Goal: Information Seeking & Learning: Compare options

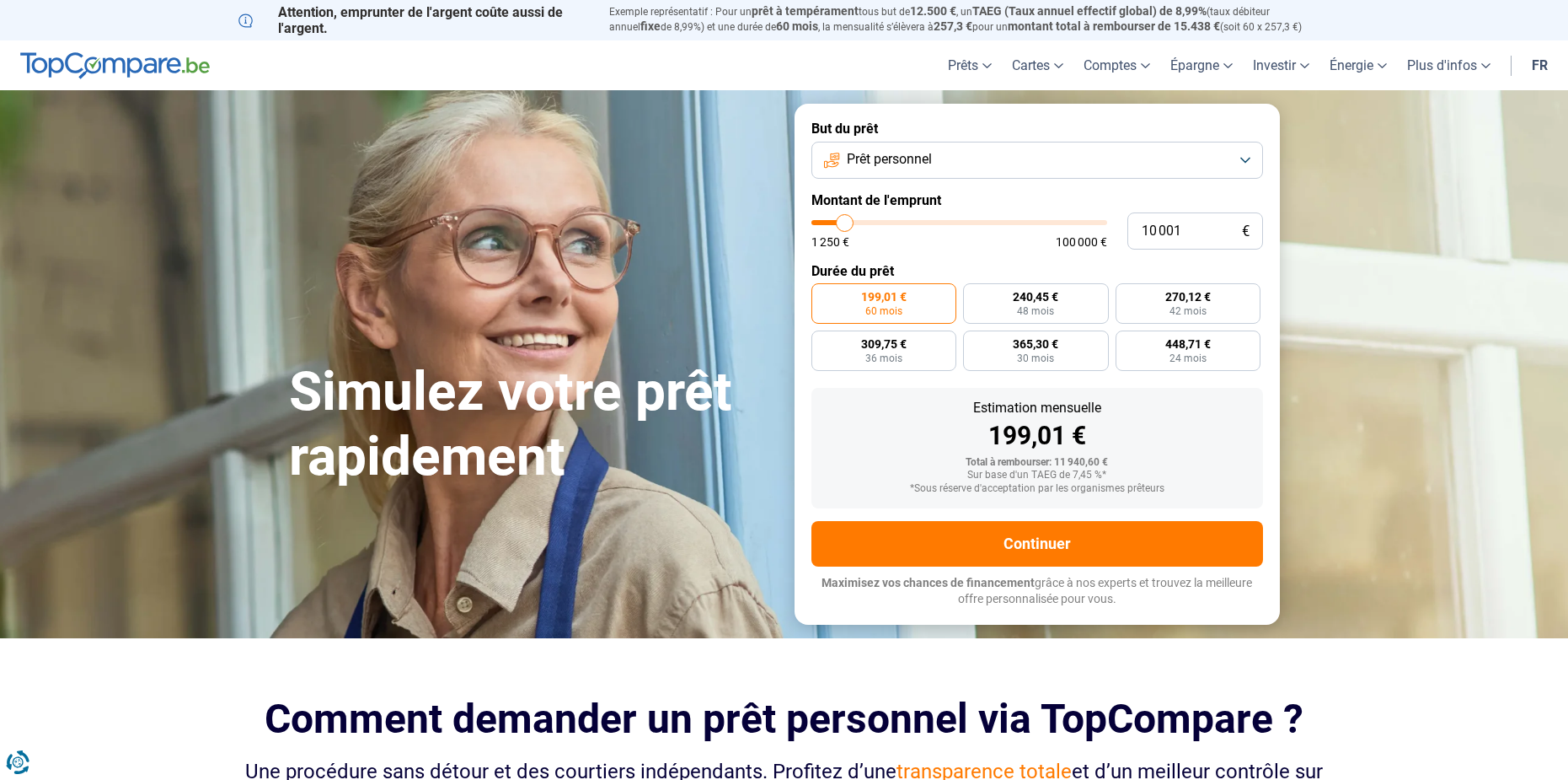
type input "9 000"
type input "9000"
type input "10 000"
type input "10000"
type input "11 250"
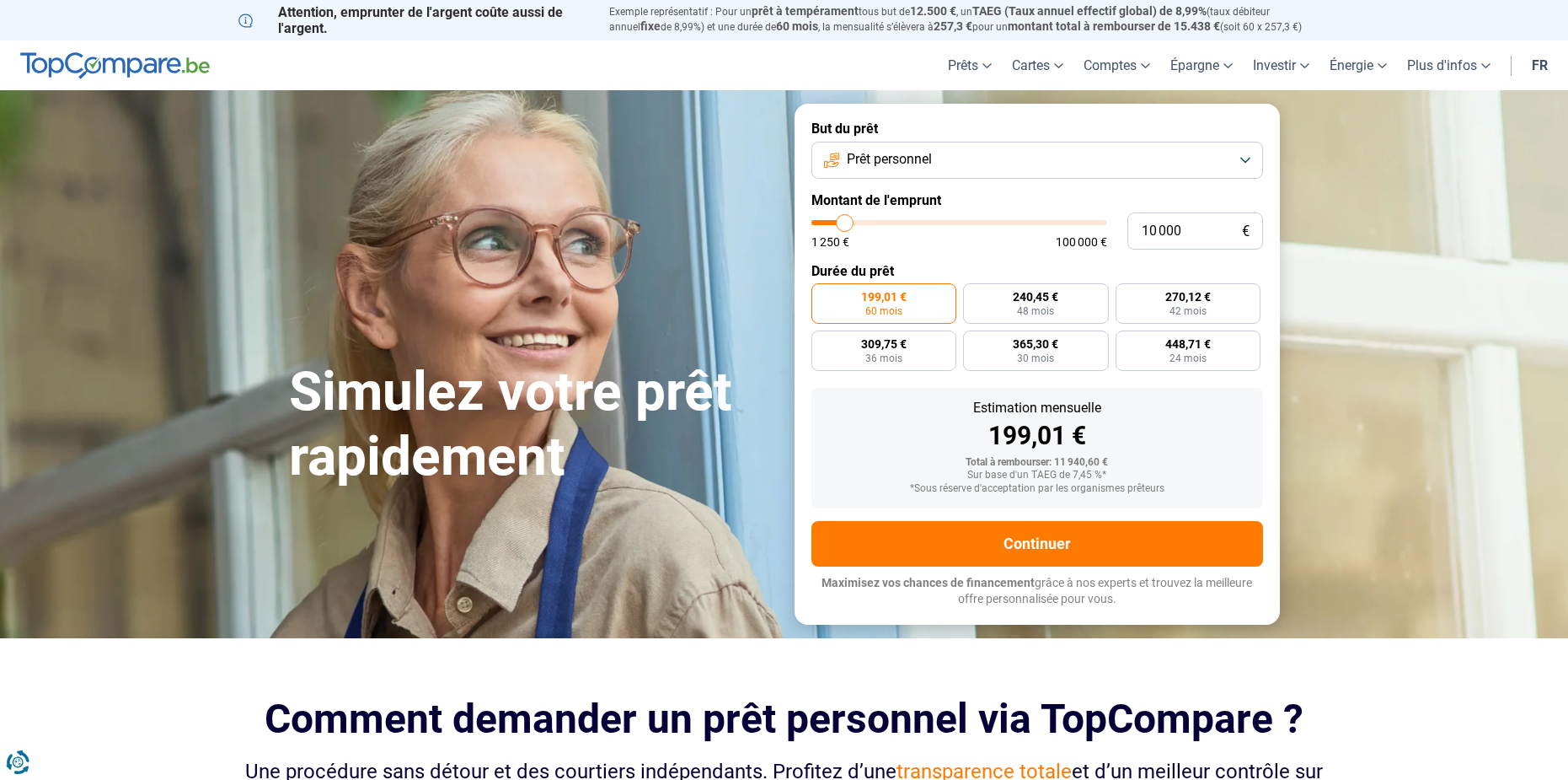
type input "11250"
type input "12 000"
type input "12000"
type input "13 250"
type input "13250"
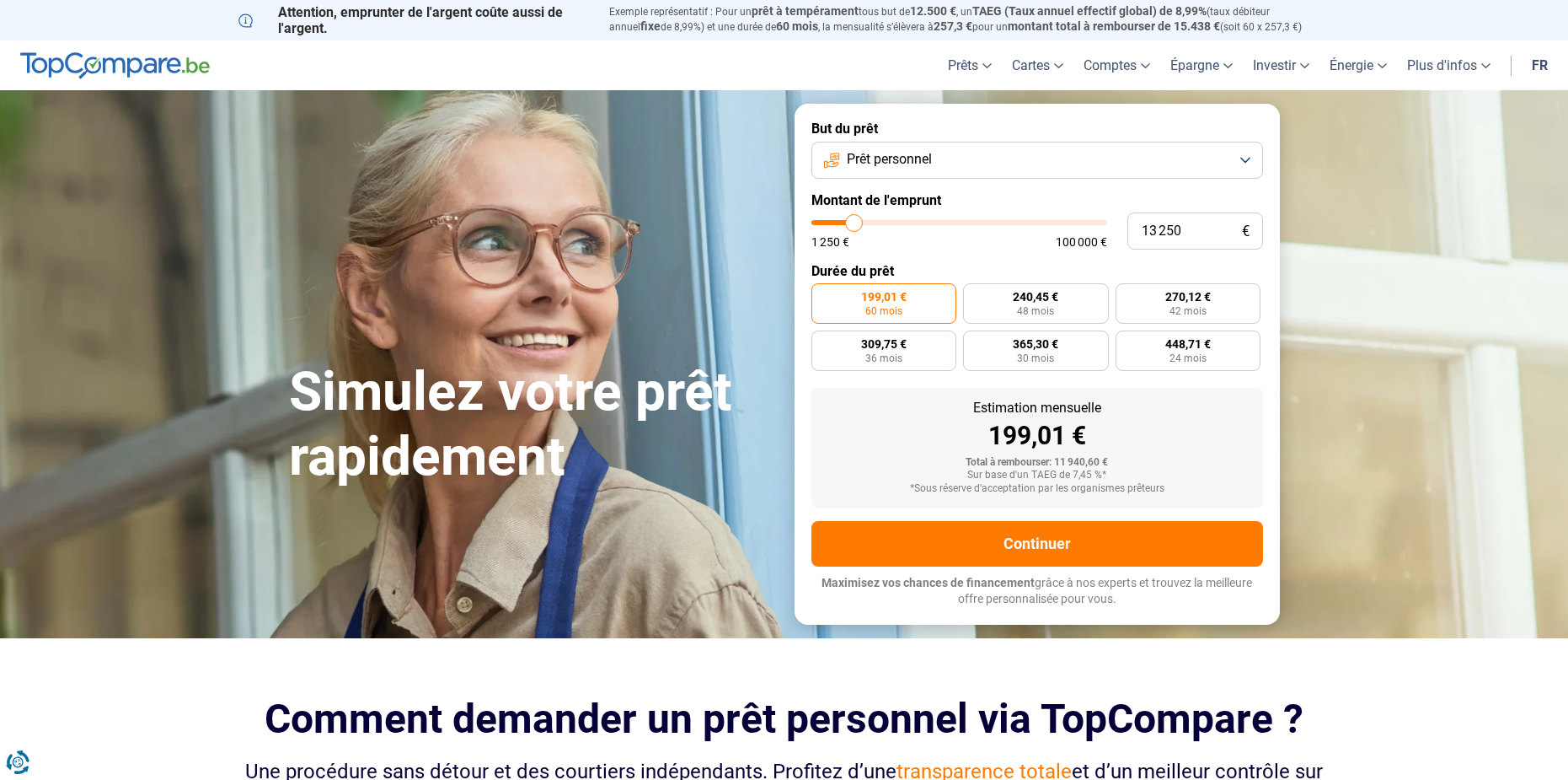
type input "14 250"
type input "14250"
type input "15 500"
type input "15500"
type input "16 250"
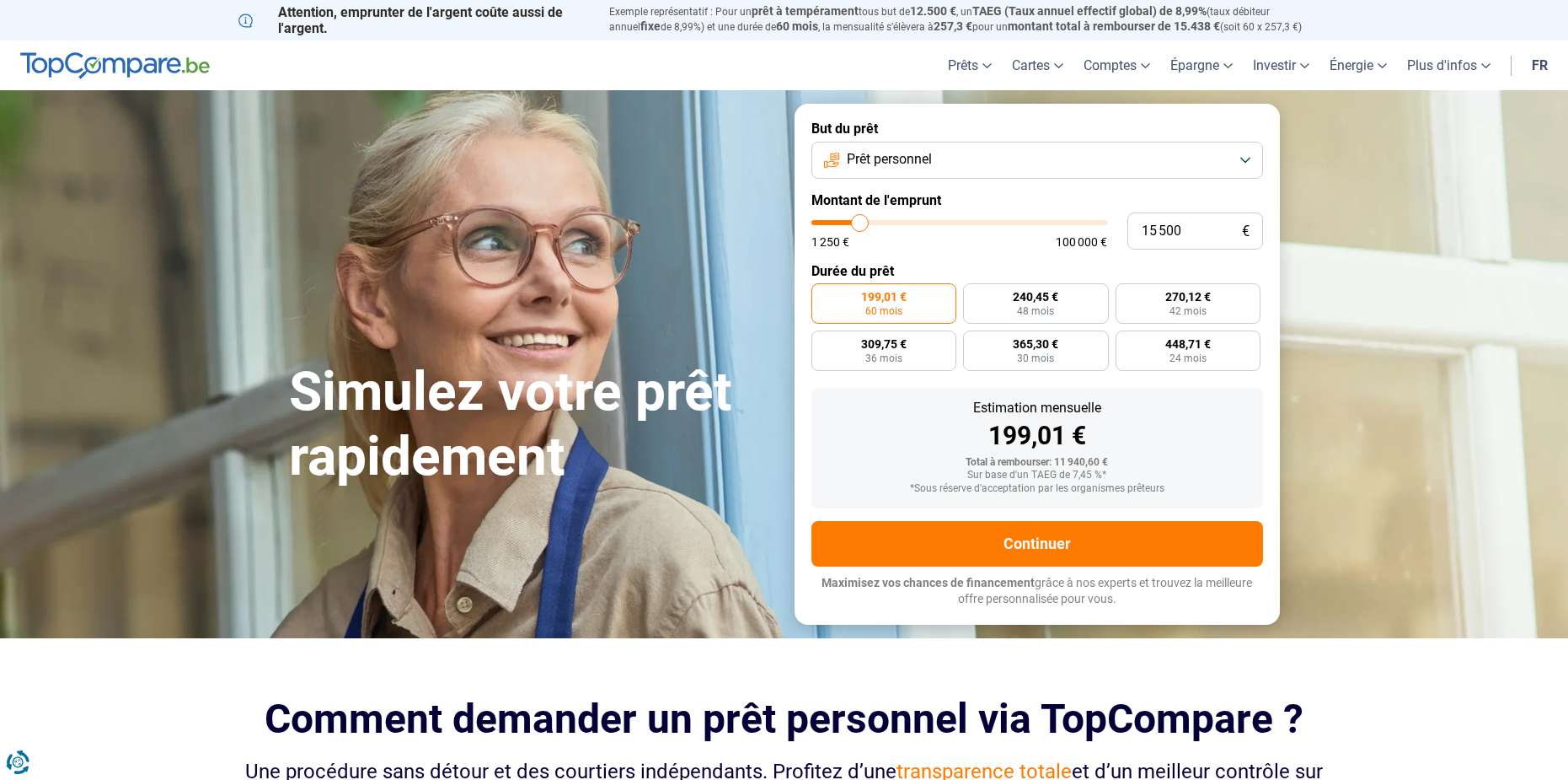
type input "16250"
type input "17 500"
type input "17500"
type input "18 500"
type input "18500"
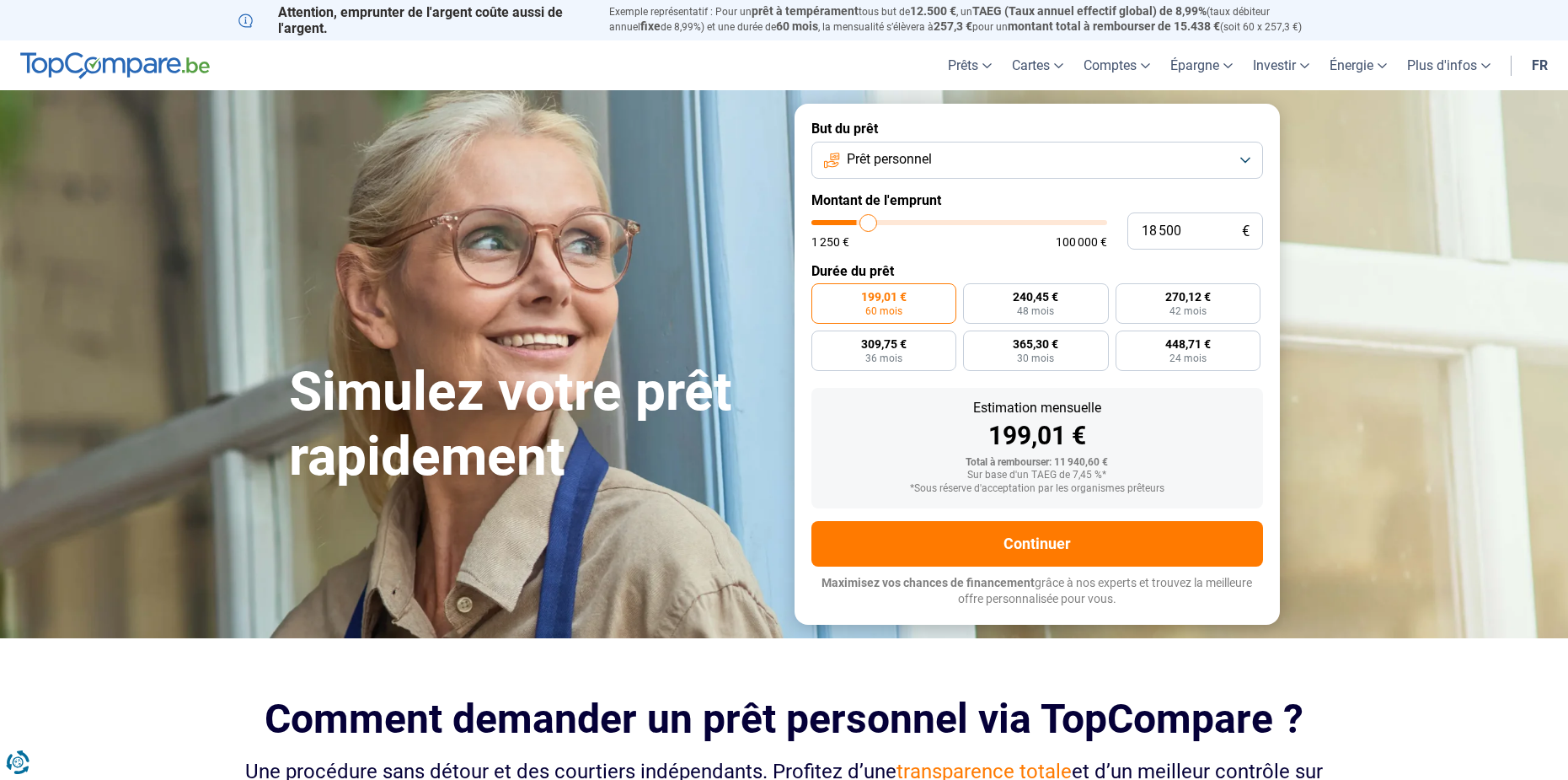
type input "19 750"
type input "19750"
type input "20 500"
type input "20500"
type input "21 750"
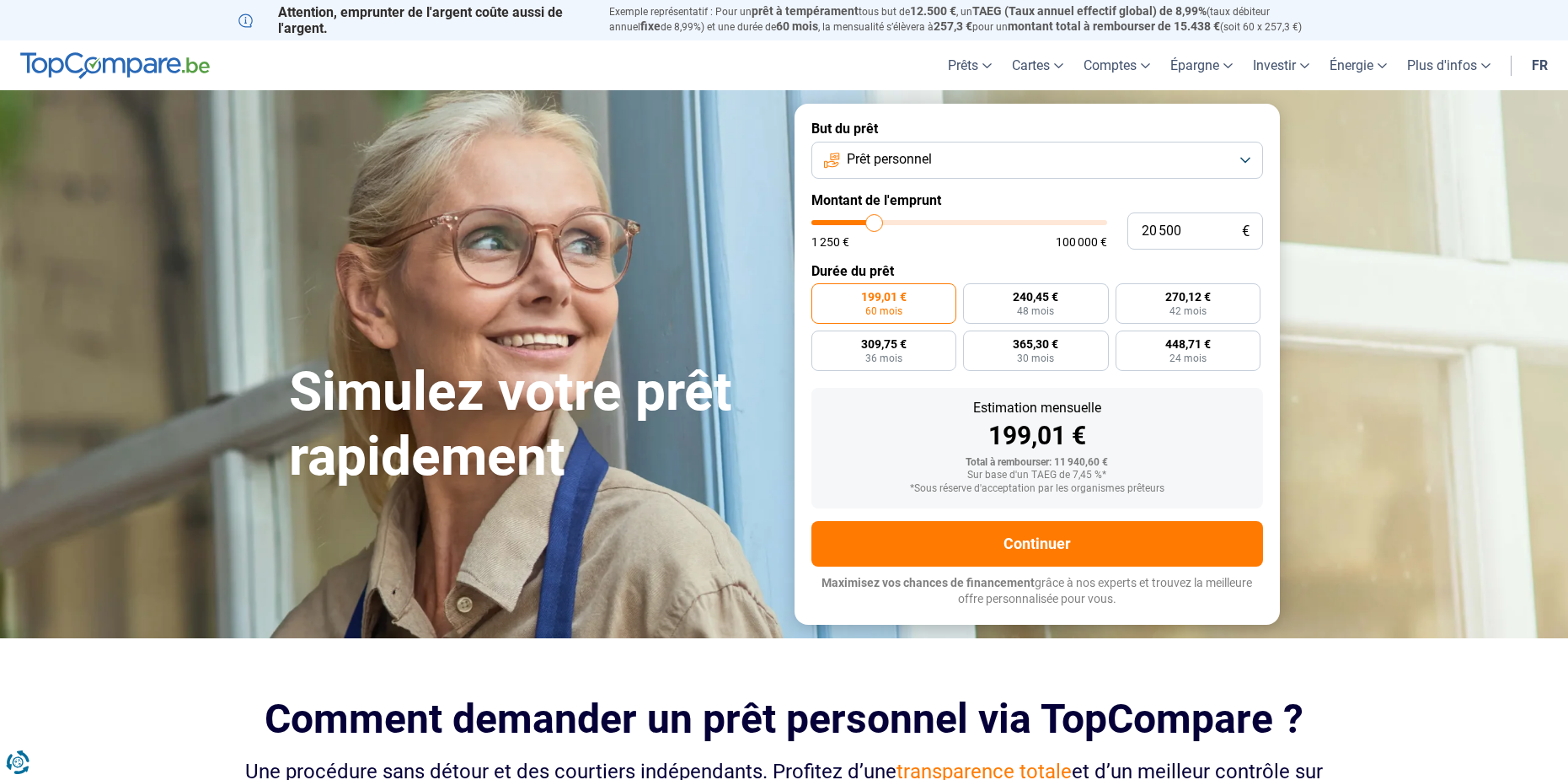
type input "21750"
type input "22 750"
type input "22750"
type input "23 750"
type input "23750"
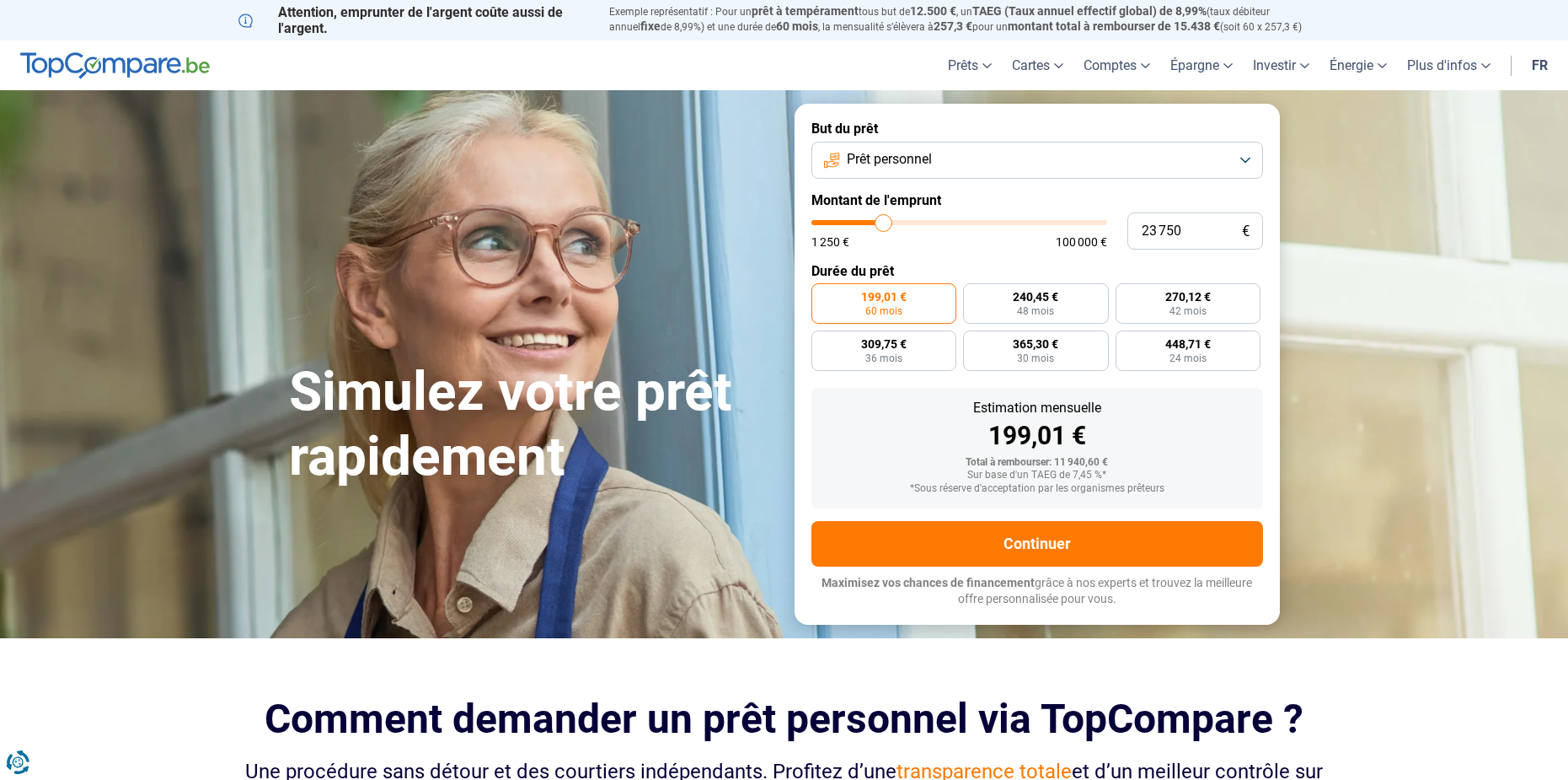
type input "24 750"
type input "24750"
type input "26 000"
drag, startPoint x: 840, startPoint y: 225, endPoint x: 890, endPoint y: 225, distance: 50.0
type input "26000"
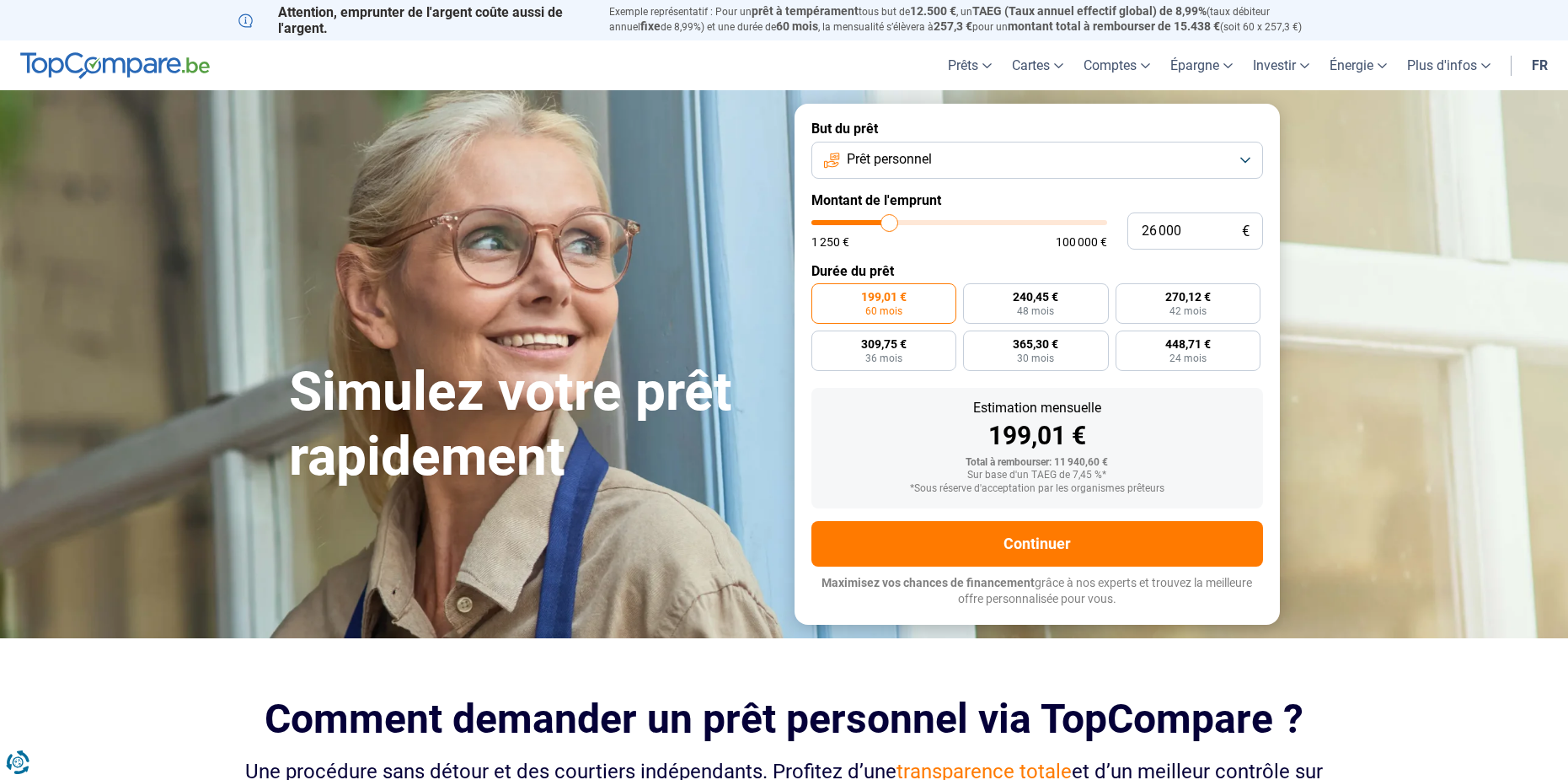
click at [890, 225] on input "range" at bounding box center [960, 223] width 296 height 5
radio input "false"
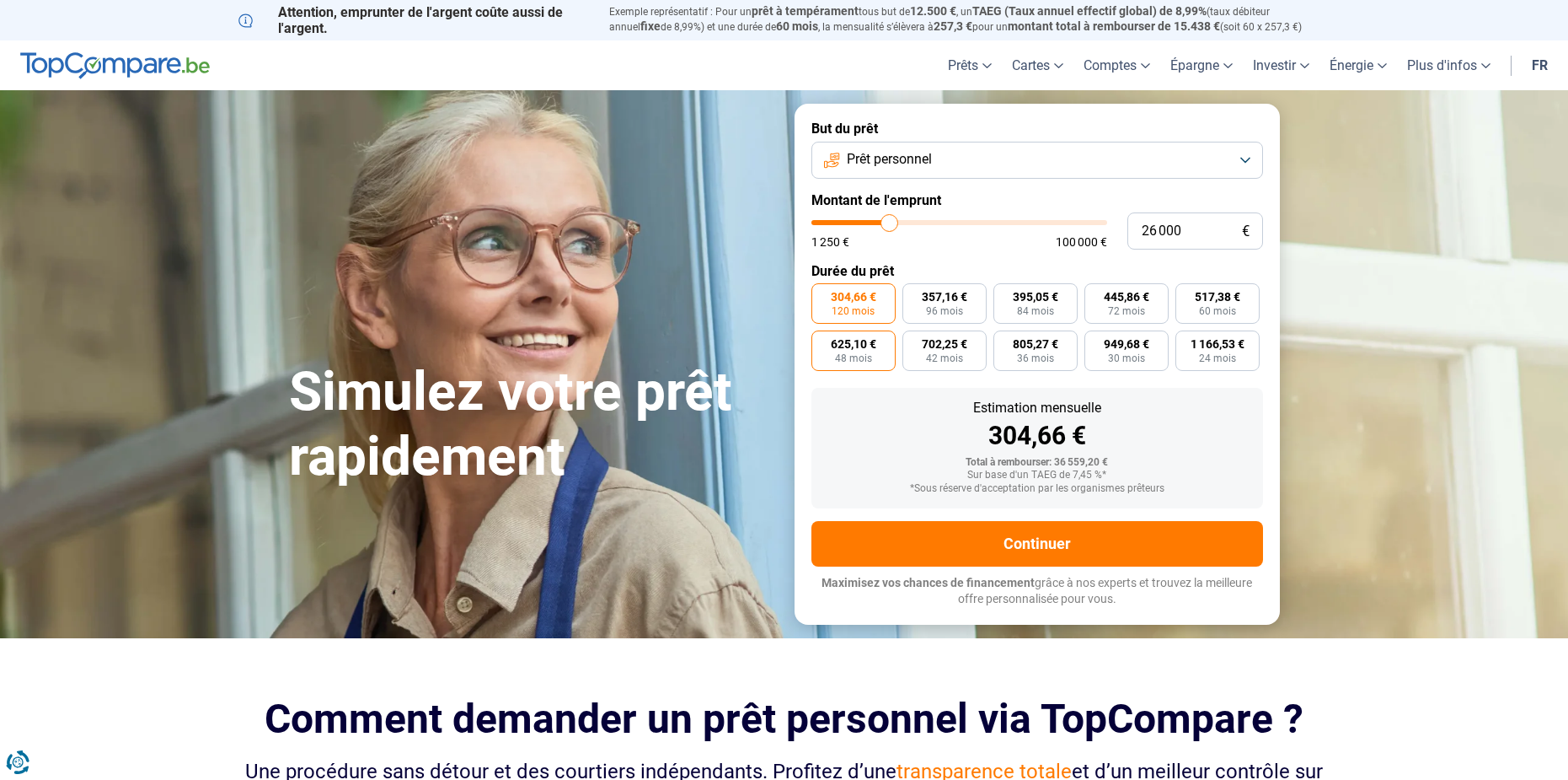
click at [846, 353] on span "48 mois" at bounding box center [853, 358] width 37 height 10
click at [823, 342] on input "625,10 € 48 mois" at bounding box center [817, 336] width 11 height 11
radio input "true"
drag, startPoint x: 1114, startPoint y: 473, endPoint x: 929, endPoint y: 435, distance: 188.9
click at [929, 435] on div "Estimation mensuelle 625,10 € Total à rembourser: 30 004,80 € Sur base d'un TAE…" at bounding box center [1037, 448] width 452 height 121
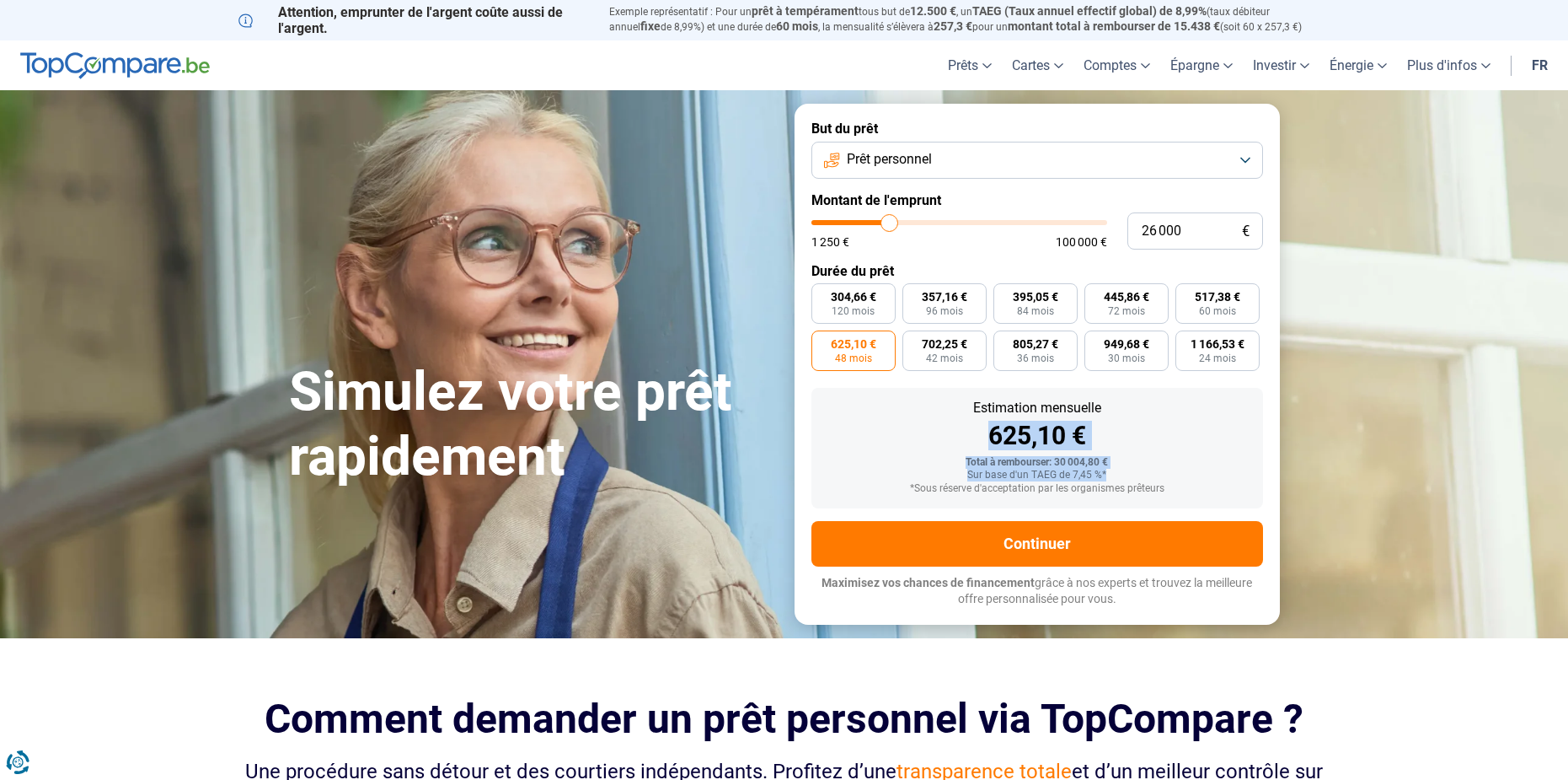
click at [867, 467] on div "Total à rembourser: 30 004,80 €" at bounding box center [1037, 463] width 424 height 12
click at [1064, 151] on button "Prêt personnel" at bounding box center [1037, 159] width 452 height 37
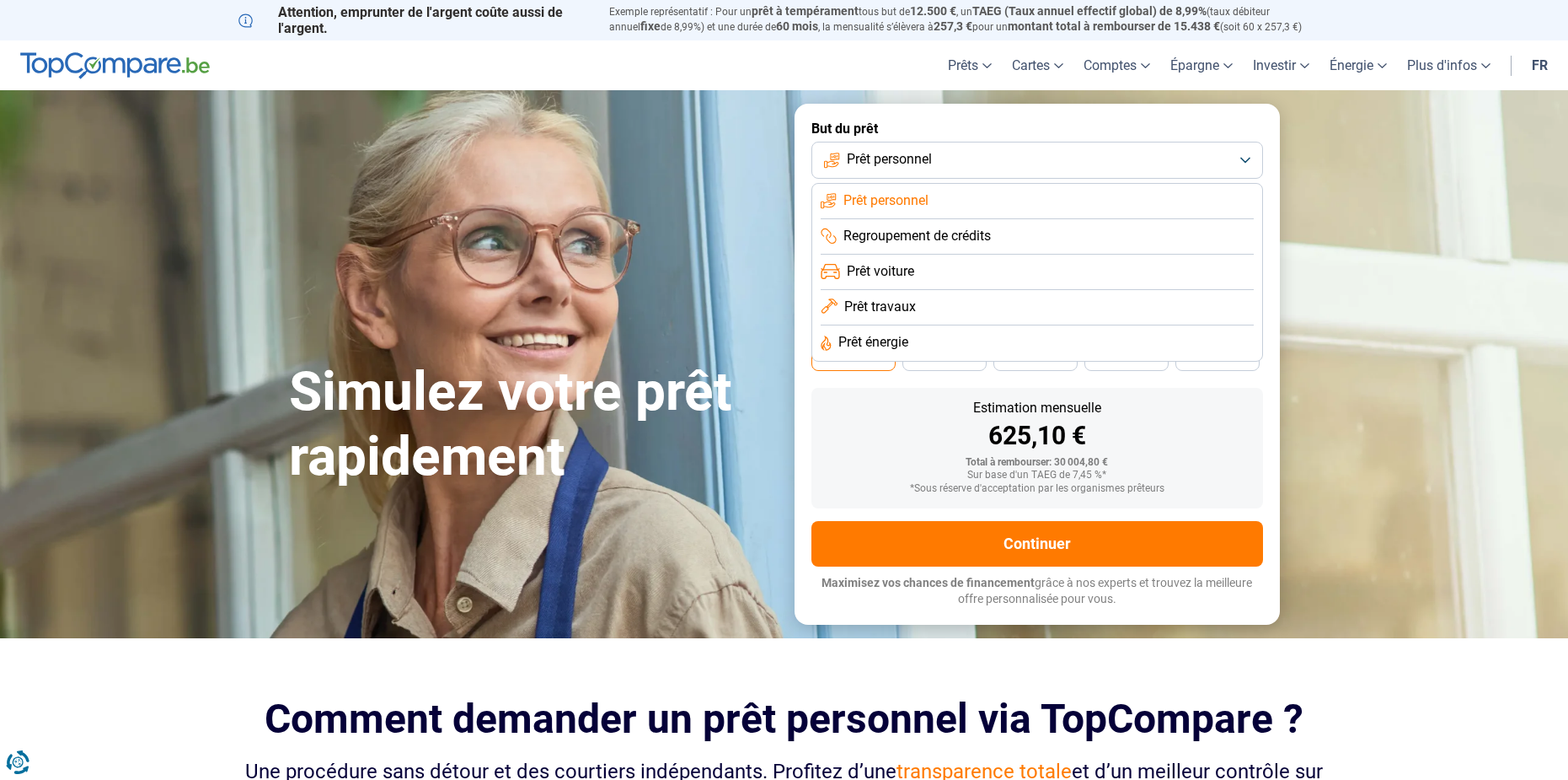
click at [925, 272] on li "Prêt voiture" at bounding box center [1037, 272] width 433 height 35
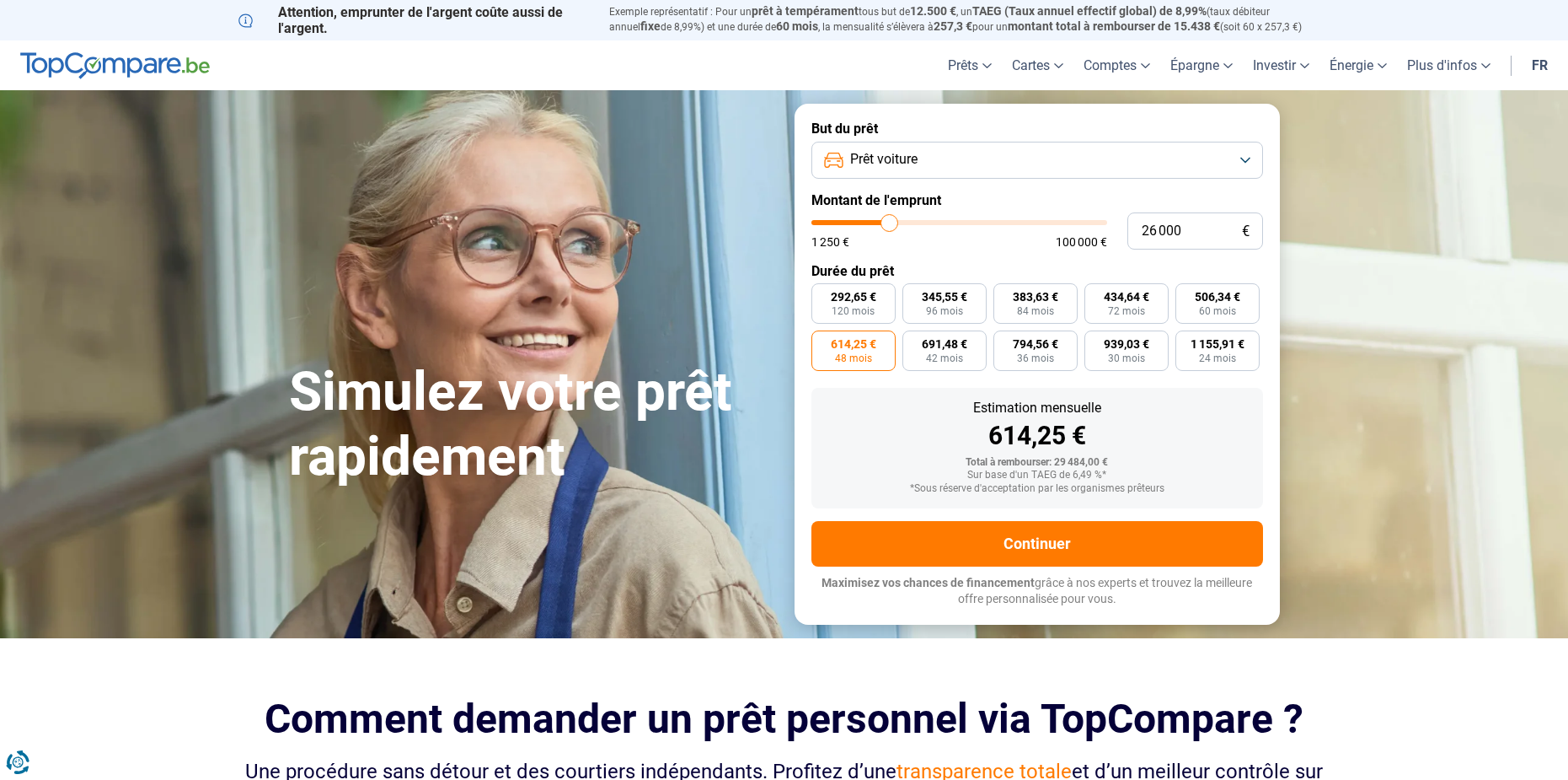
click at [1214, 154] on button "Prêt voiture" at bounding box center [1037, 159] width 452 height 37
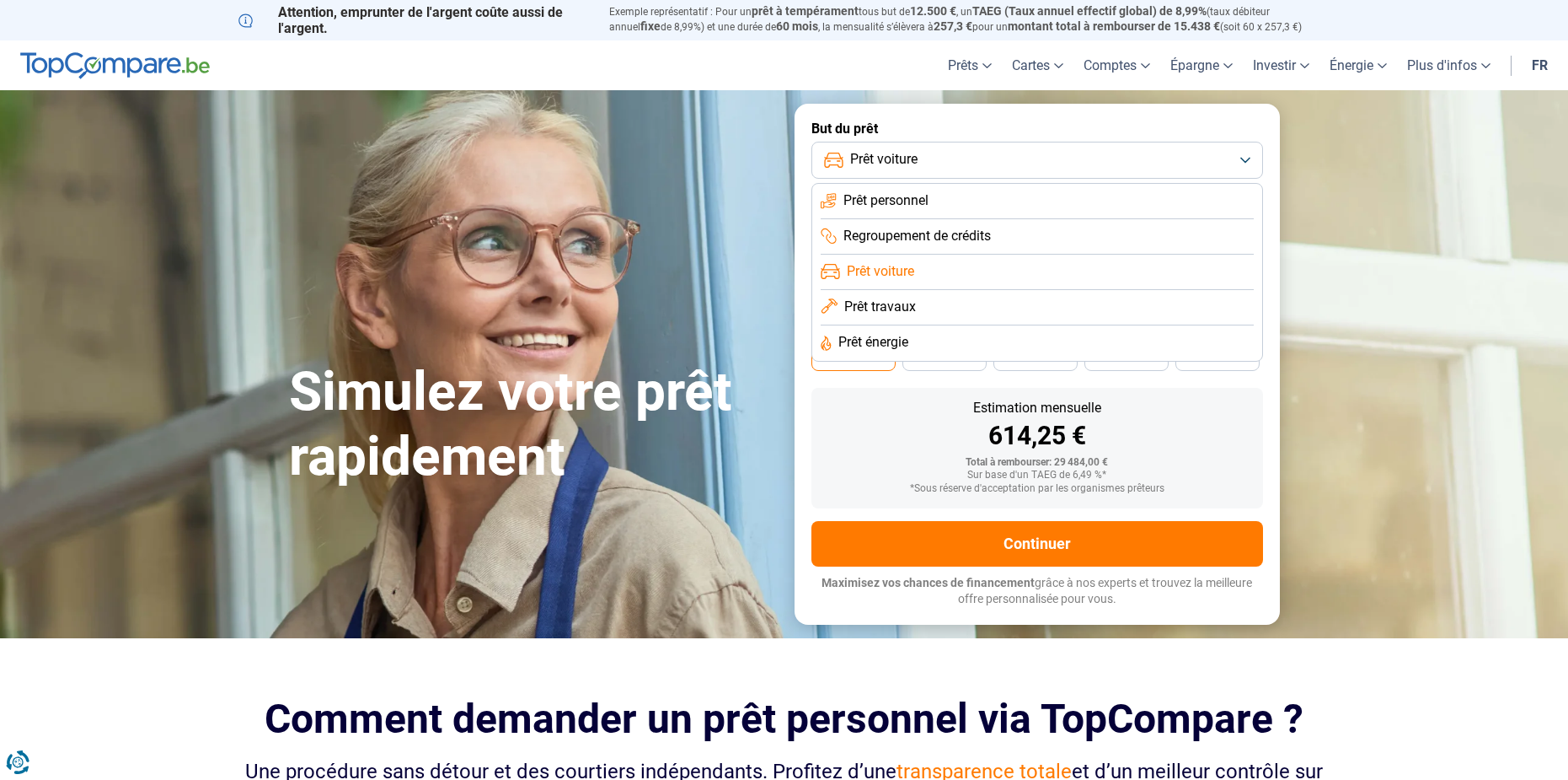
click at [928, 199] on span "Prêt personnel" at bounding box center [886, 201] width 85 height 19
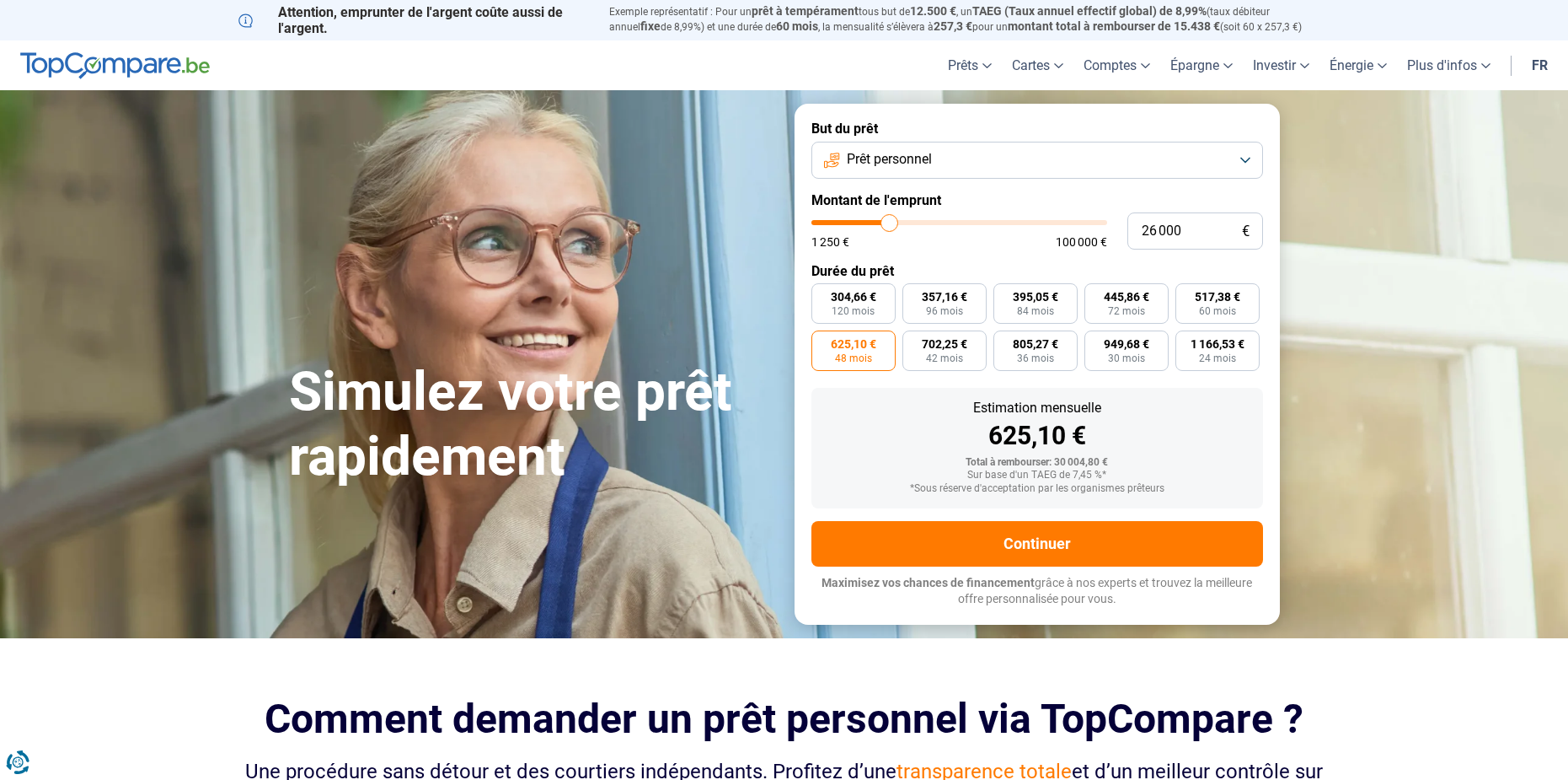
type input "29 000"
type input "29000"
type input "30 250"
type input "30250"
type input "31 000"
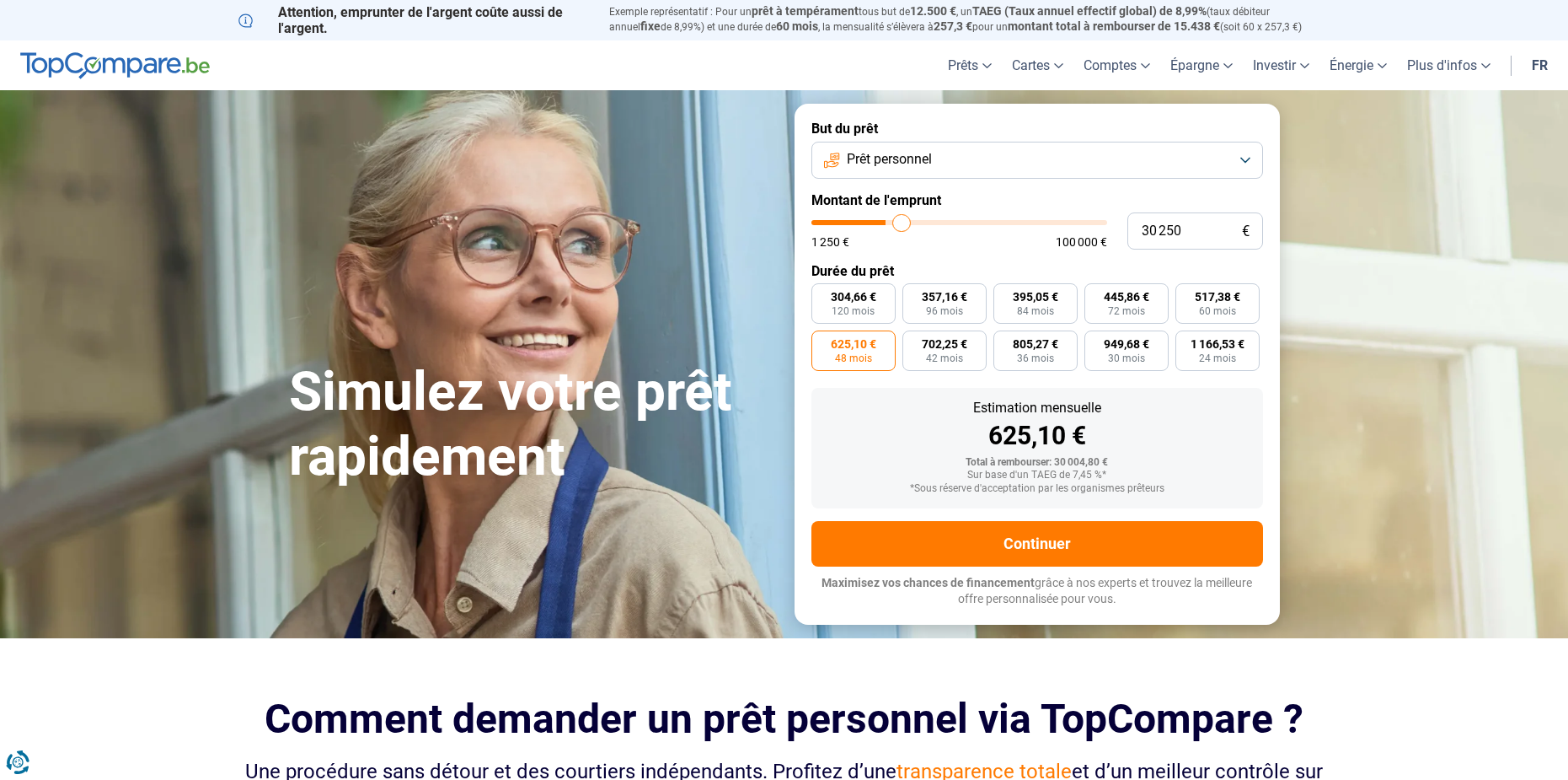
type input "31000"
type input "32 250"
type input "32250"
type input "33 250"
type input "33250"
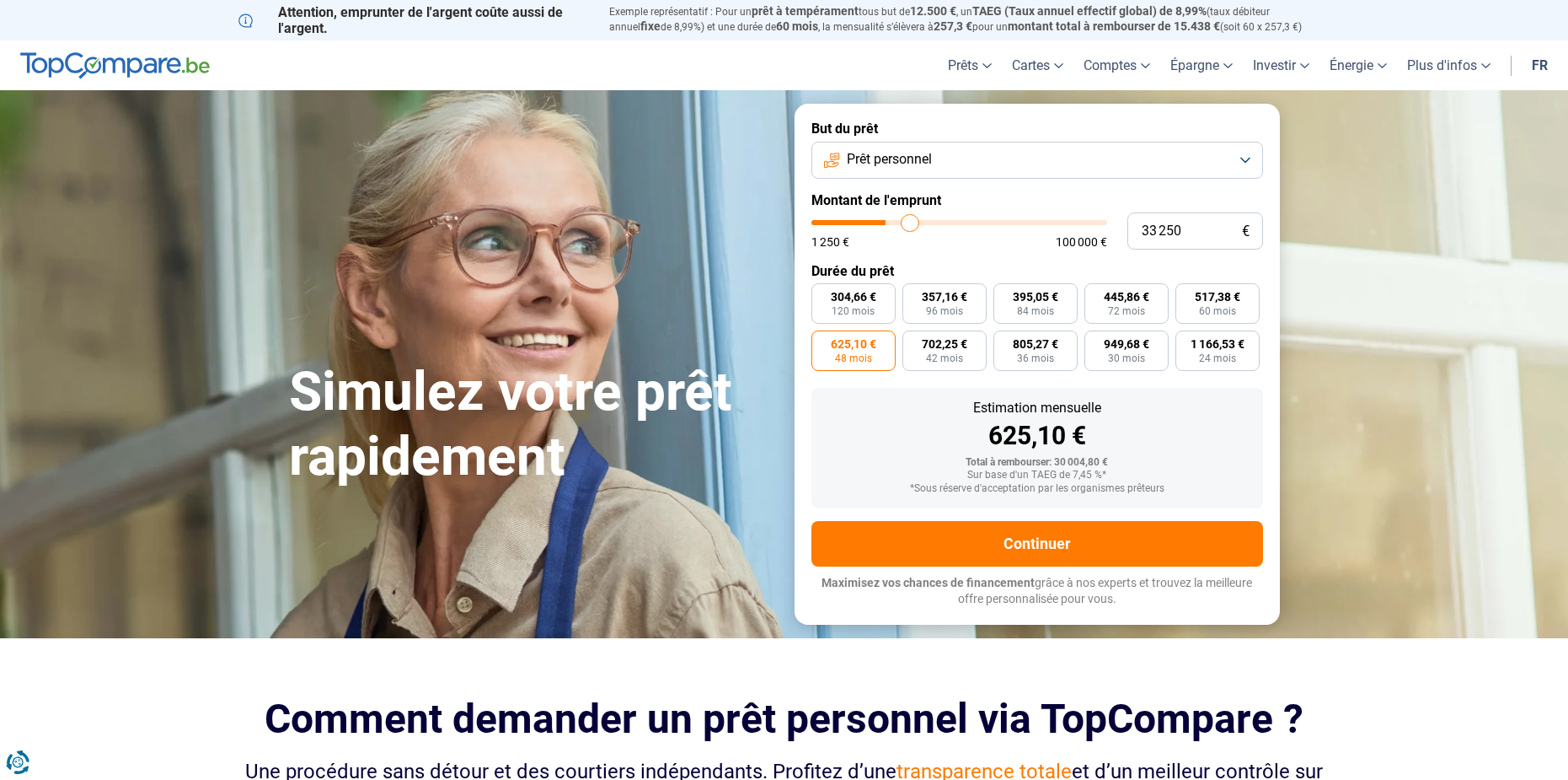
type input "34 250"
type input "34250"
type input "35 250"
type input "35250"
type input "36 500"
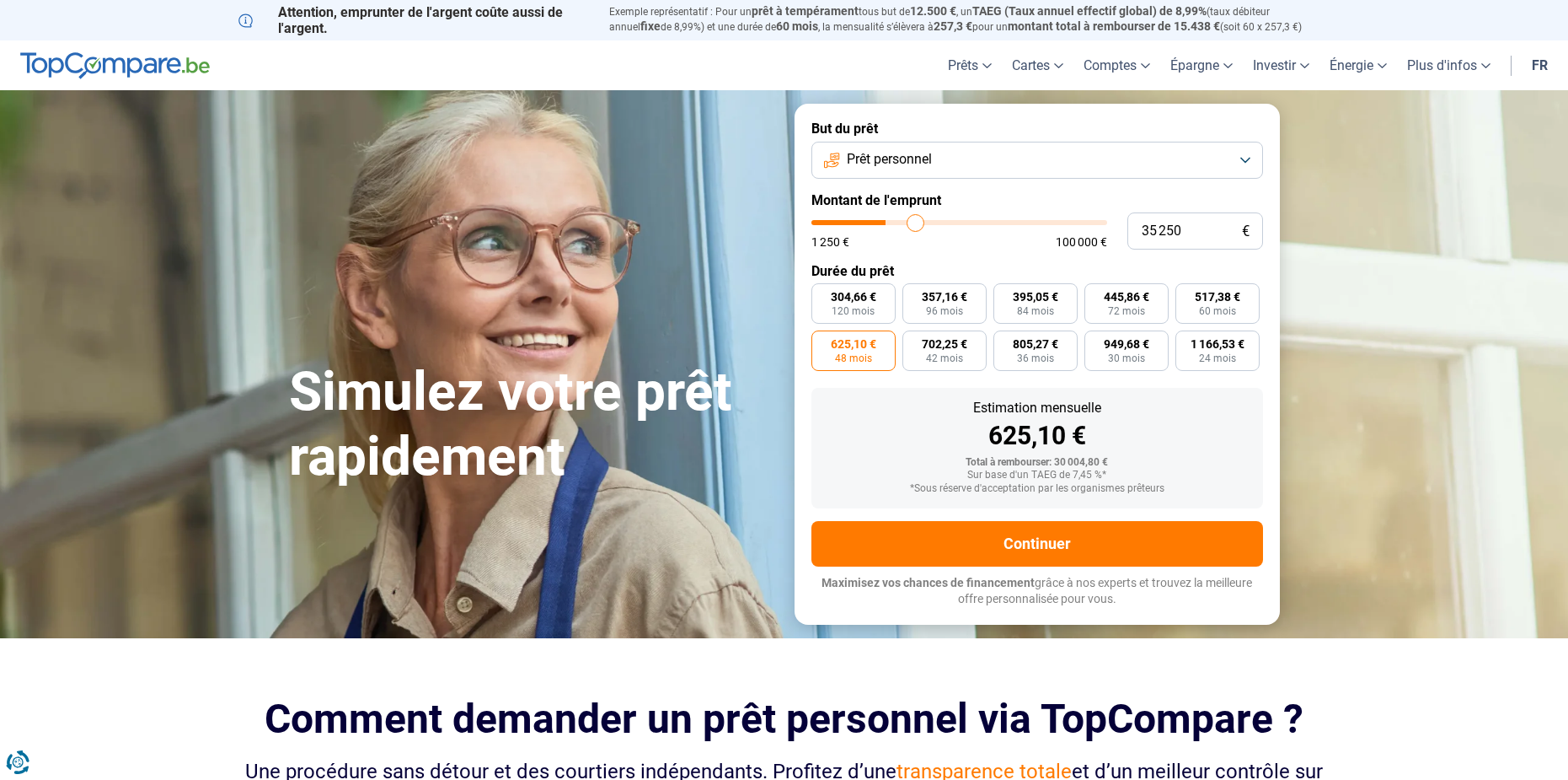
type input "36500"
type input "37 250"
type input "37250"
type input "38 500"
type input "38500"
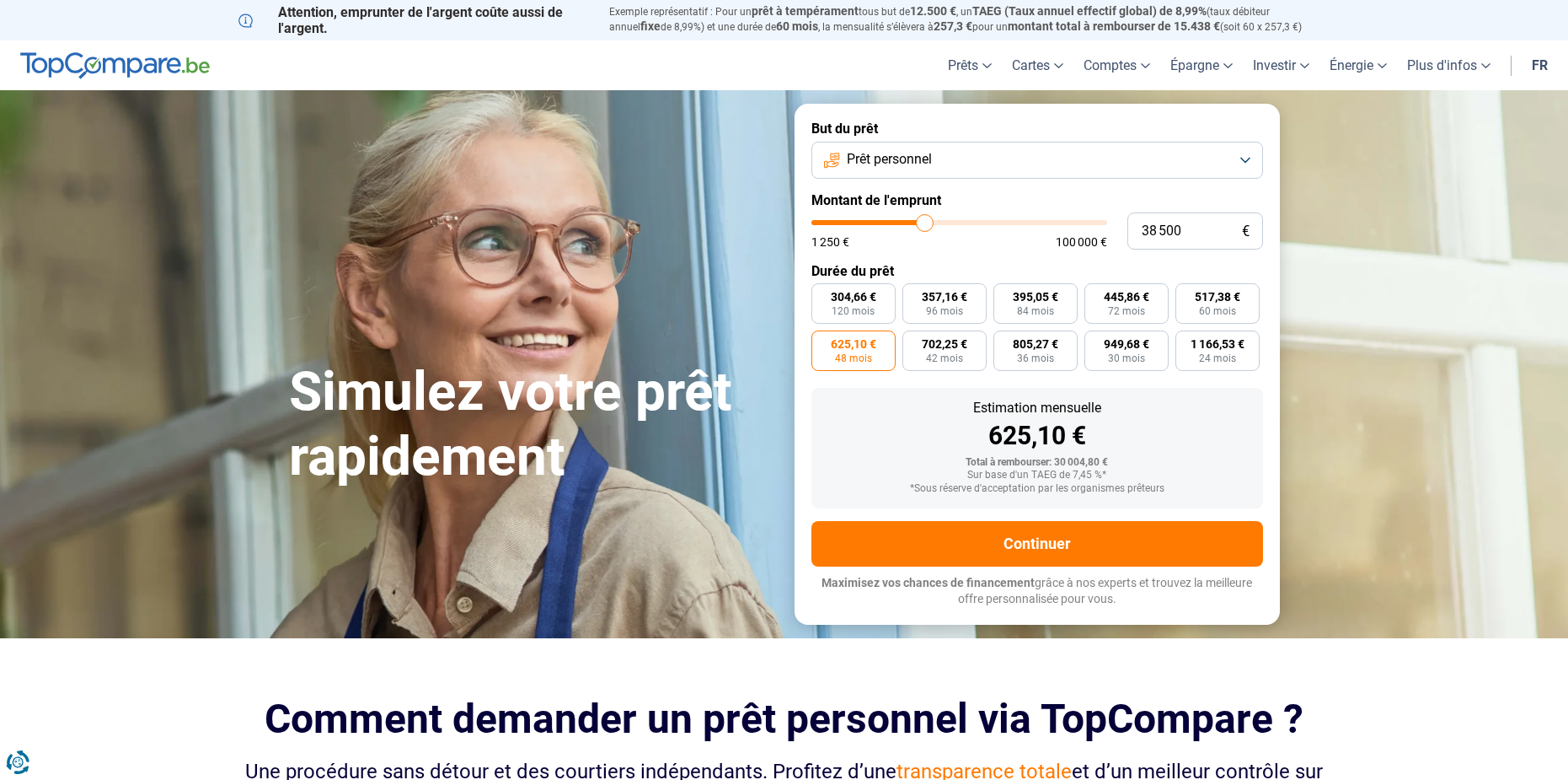
type input "39 500"
type input "39500"
type input "40 750"
type input "40750"
type input "41 500"
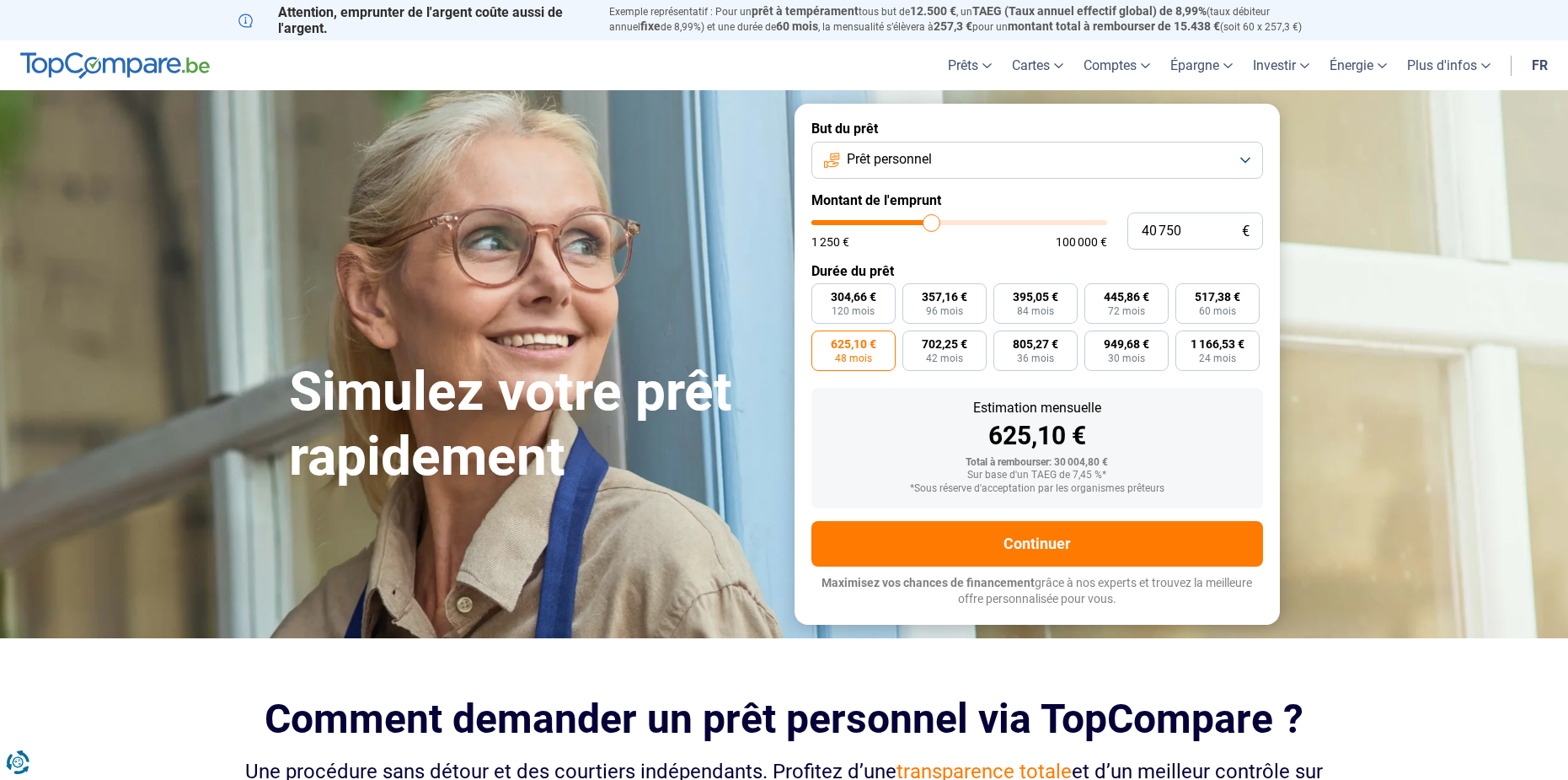
type input "41500"
type input "42 750"
type input "42750"
type input "43 750"
type input "43750"
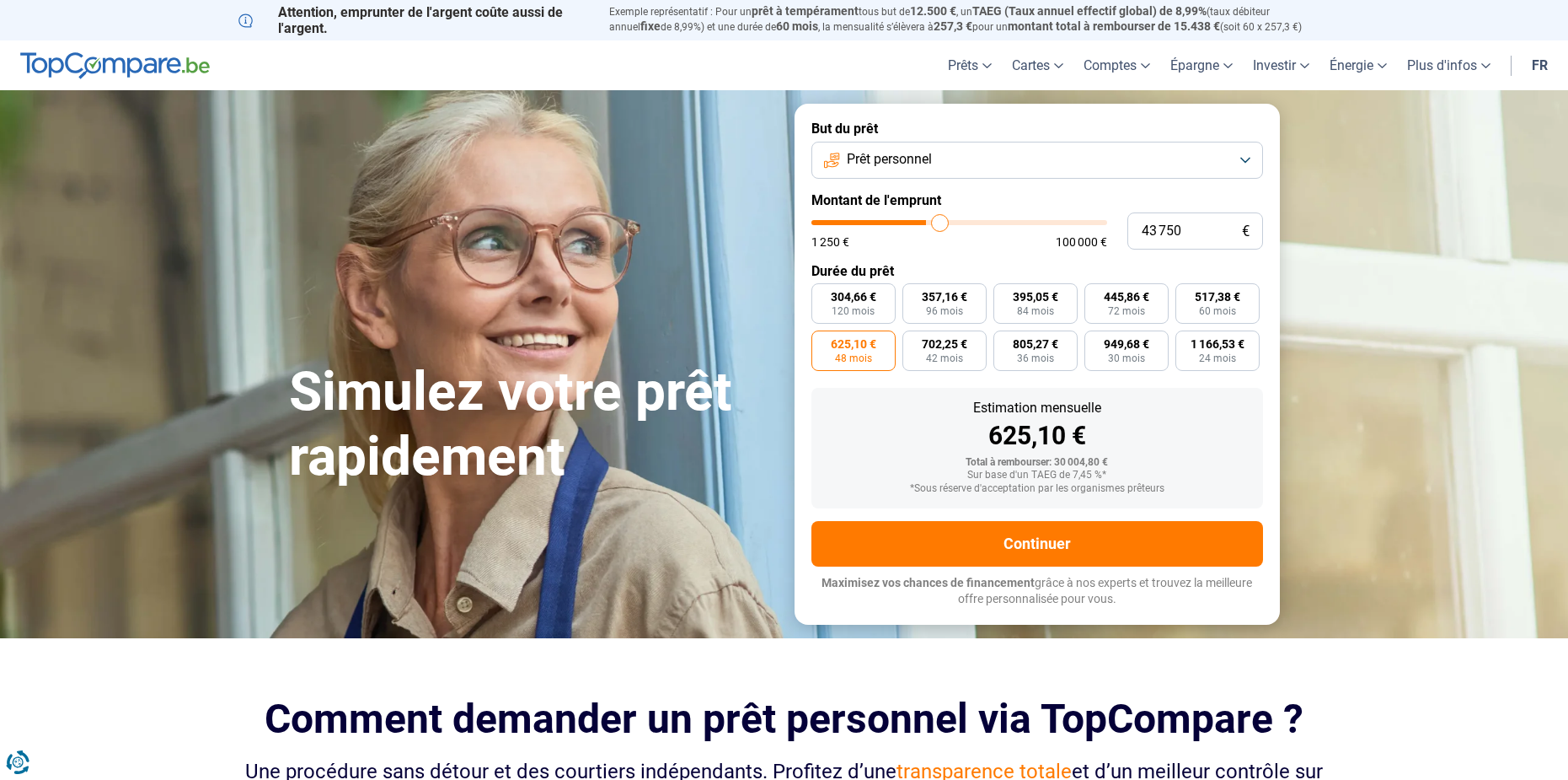
type input "45 000"
type input "45000"
type input "45 750"
type input "45750"
type input "47 000"
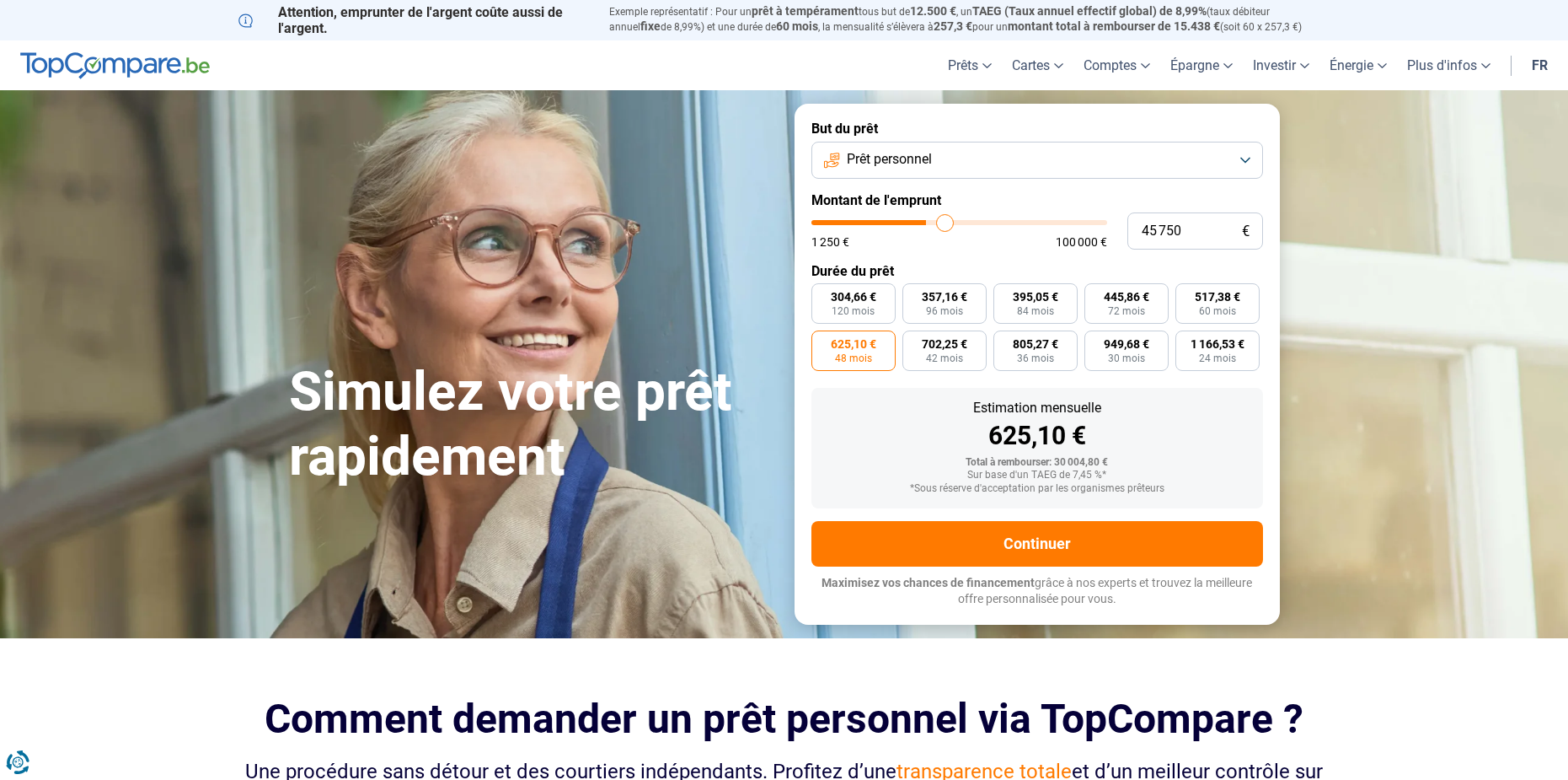
type input "47000"
type input "48 000"
type input "48000"
type input "49 000"
type input "49000"
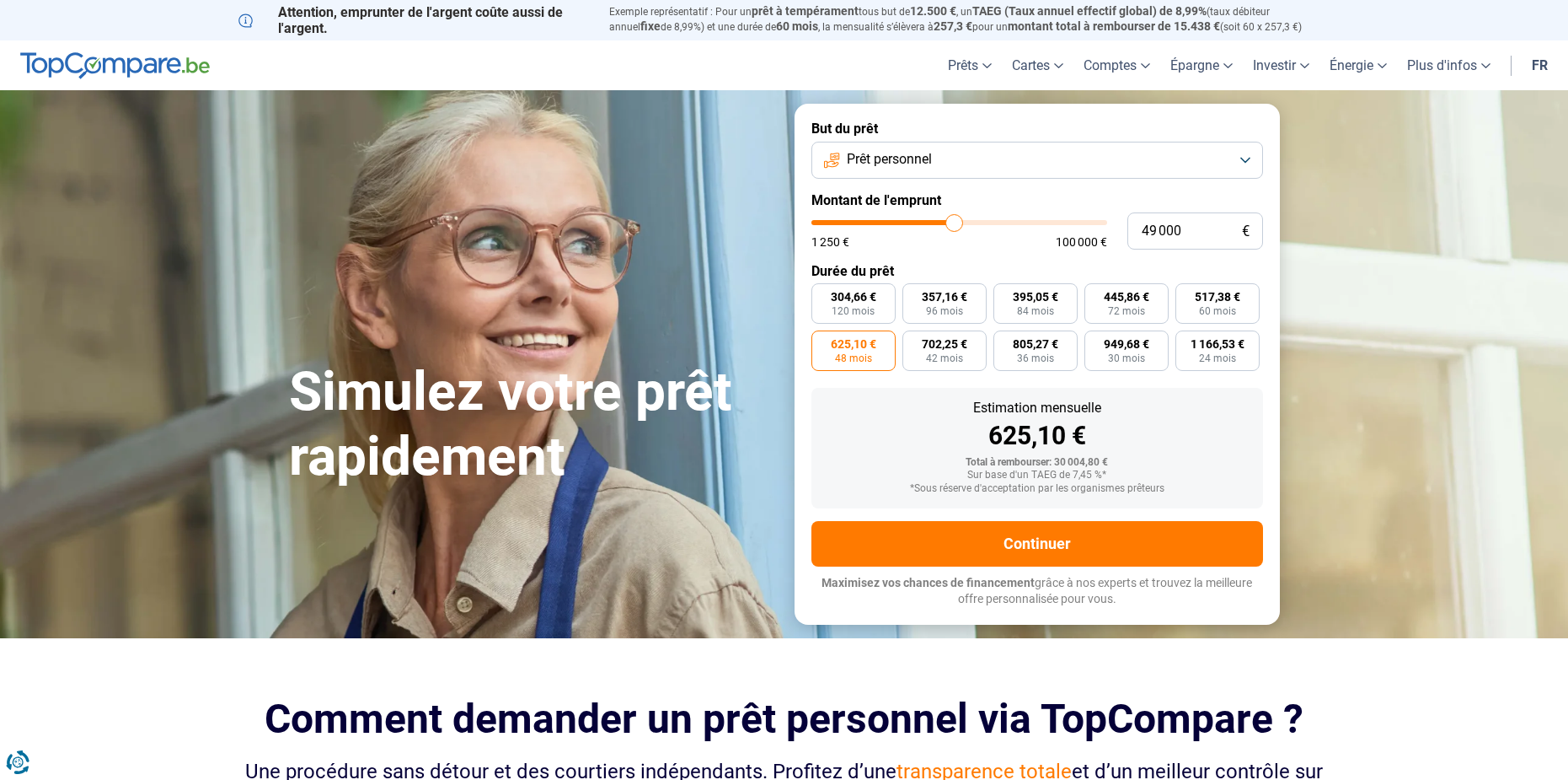
type input "50 000"
type input "50000"
type input "51 250"
type input "51250"
type input "50 250"
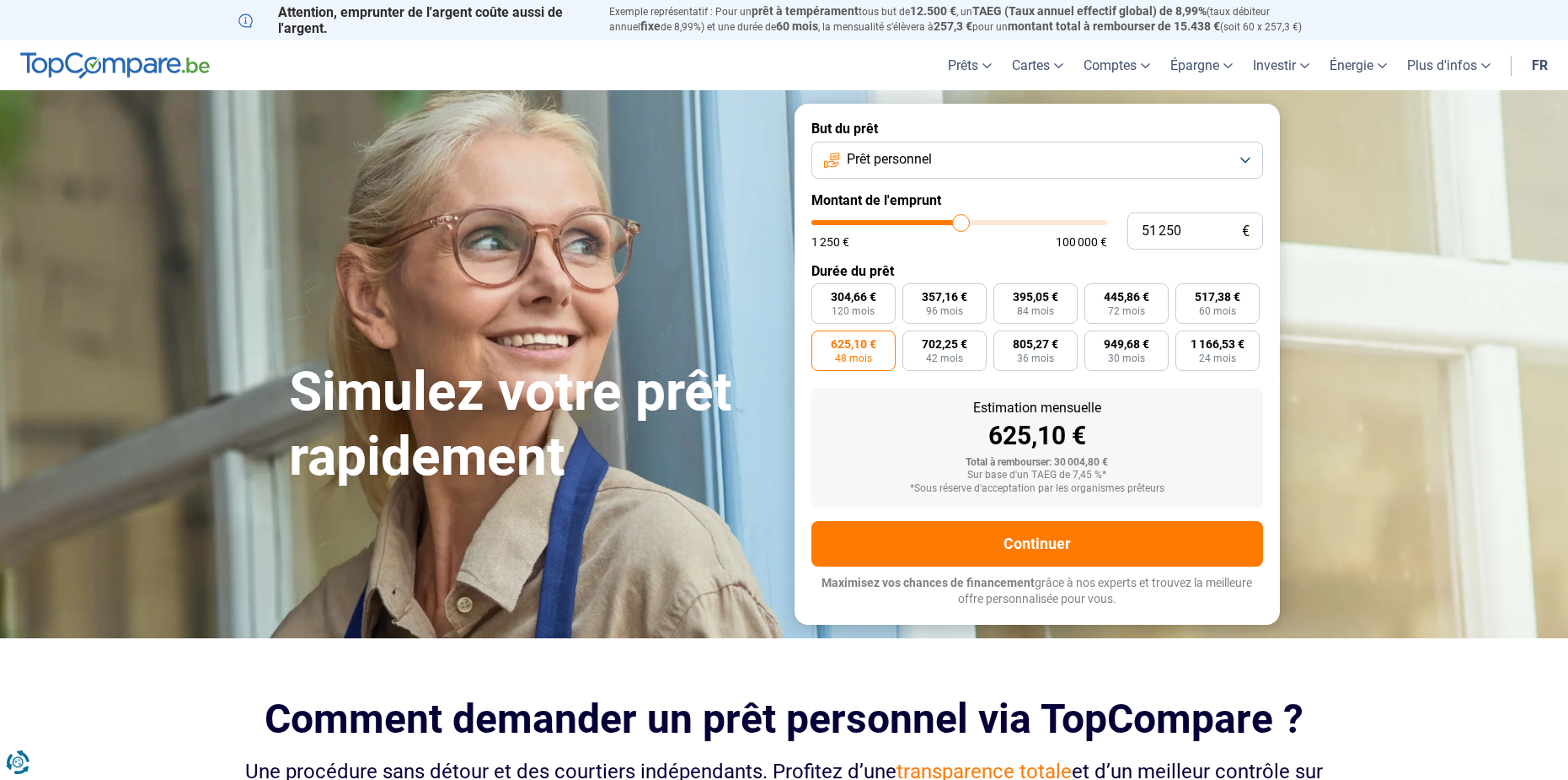
type input "50250"
type input "49 000"
type input "49000"
type input "48 250"
type input "48250"
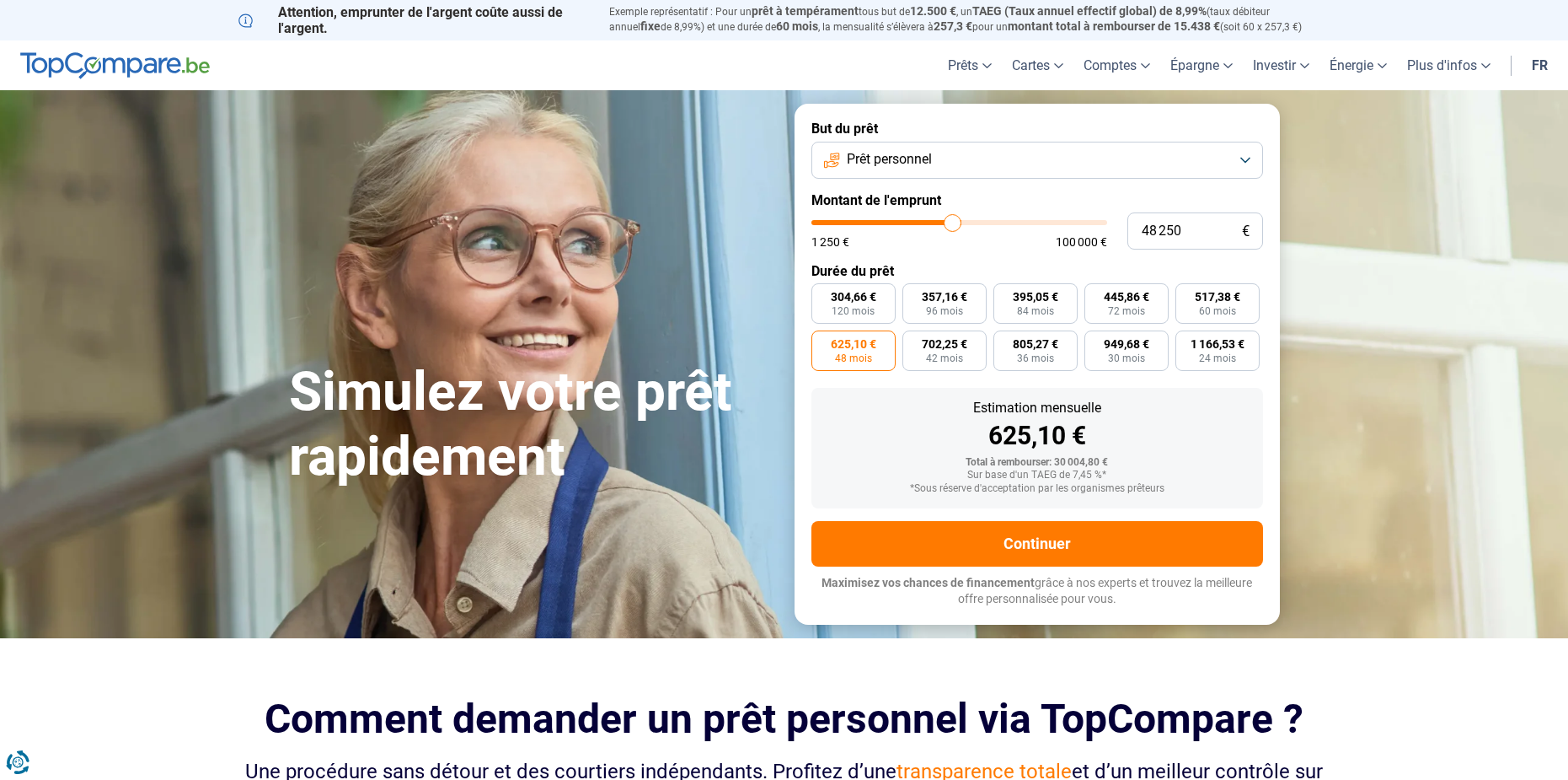
type input "47 000"
type input "47000"
type input "46 000"
type input "46000"
type input "45 000"
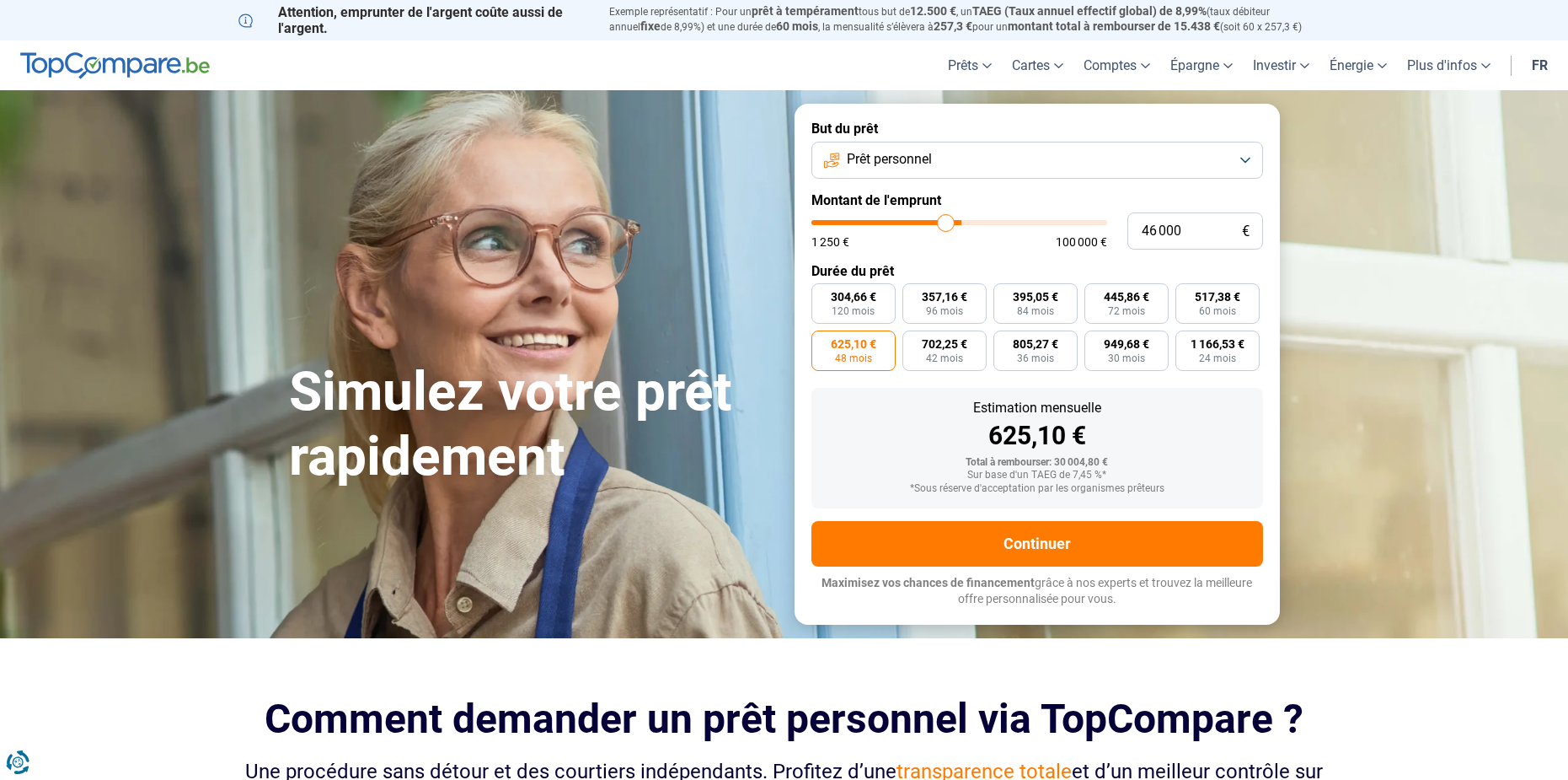
type input "45000"
type input "44 000"
type input "44000"
type input "42 750"
type input "42750"
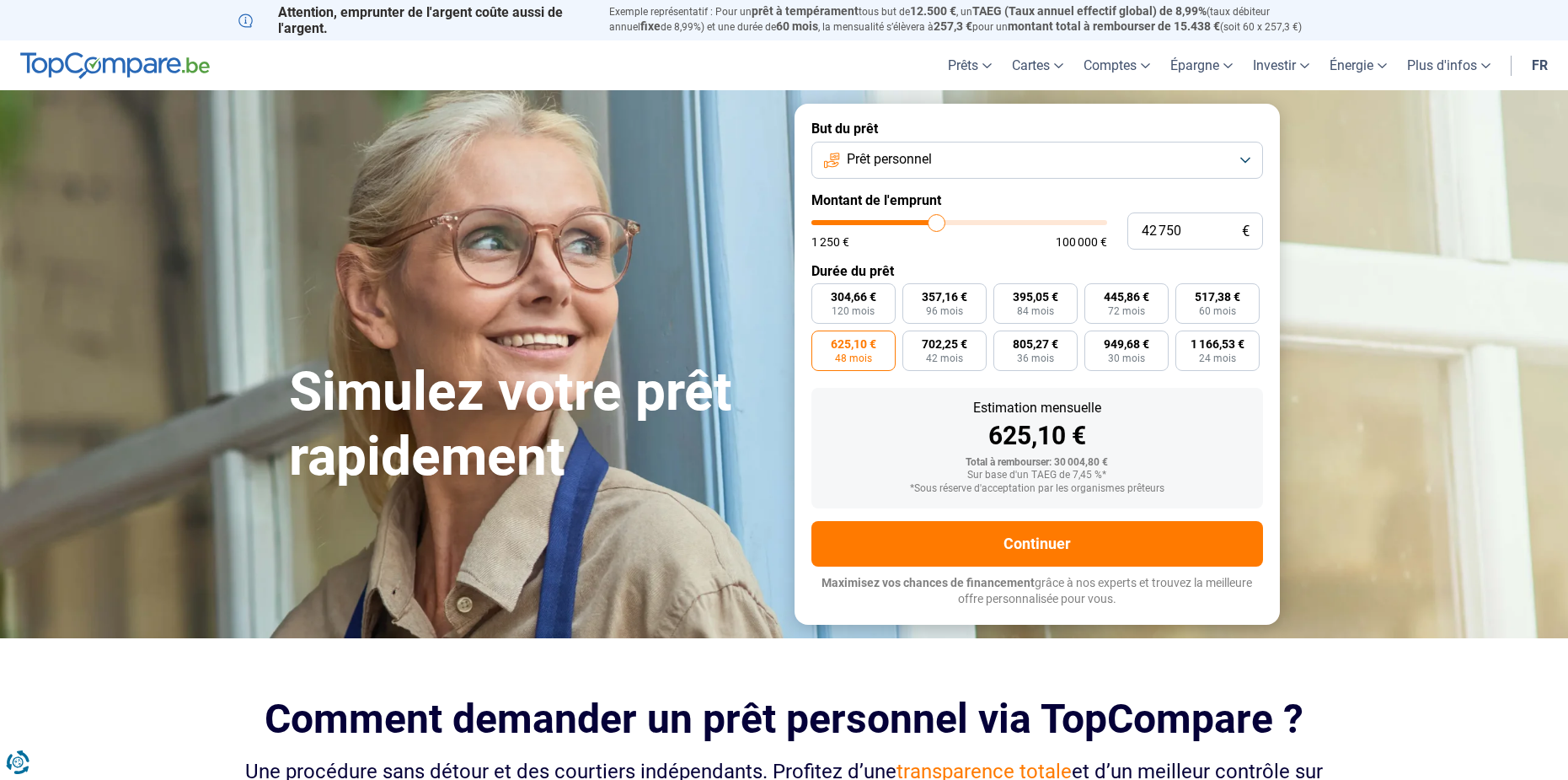
type input "42 000"
type input "42000"
type input "40 750"
type input "40750"
type input "39 750"
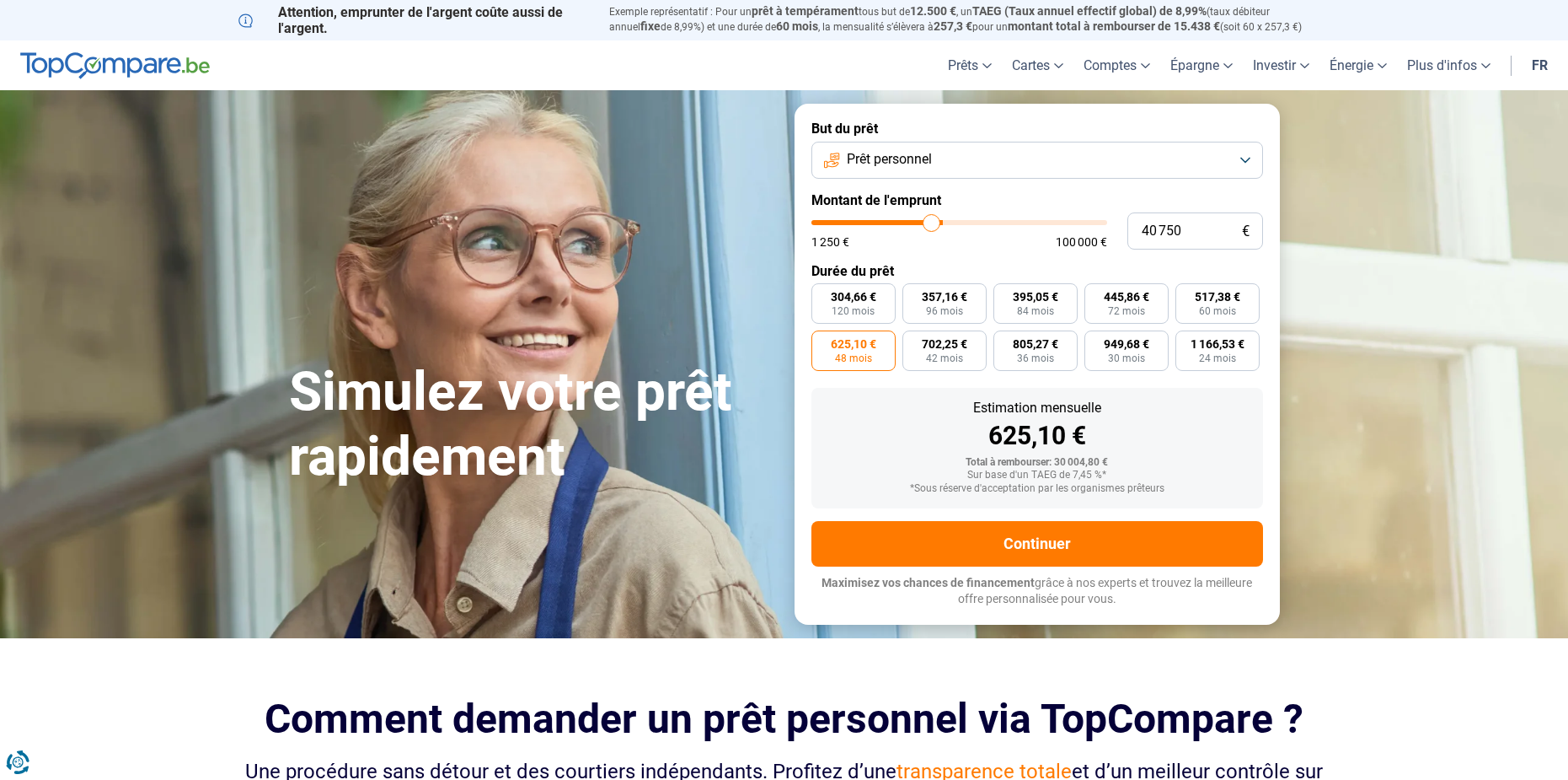
type input "39750"
type input "38 500"
type input "38500"
type input "37 750"
type input "37750"
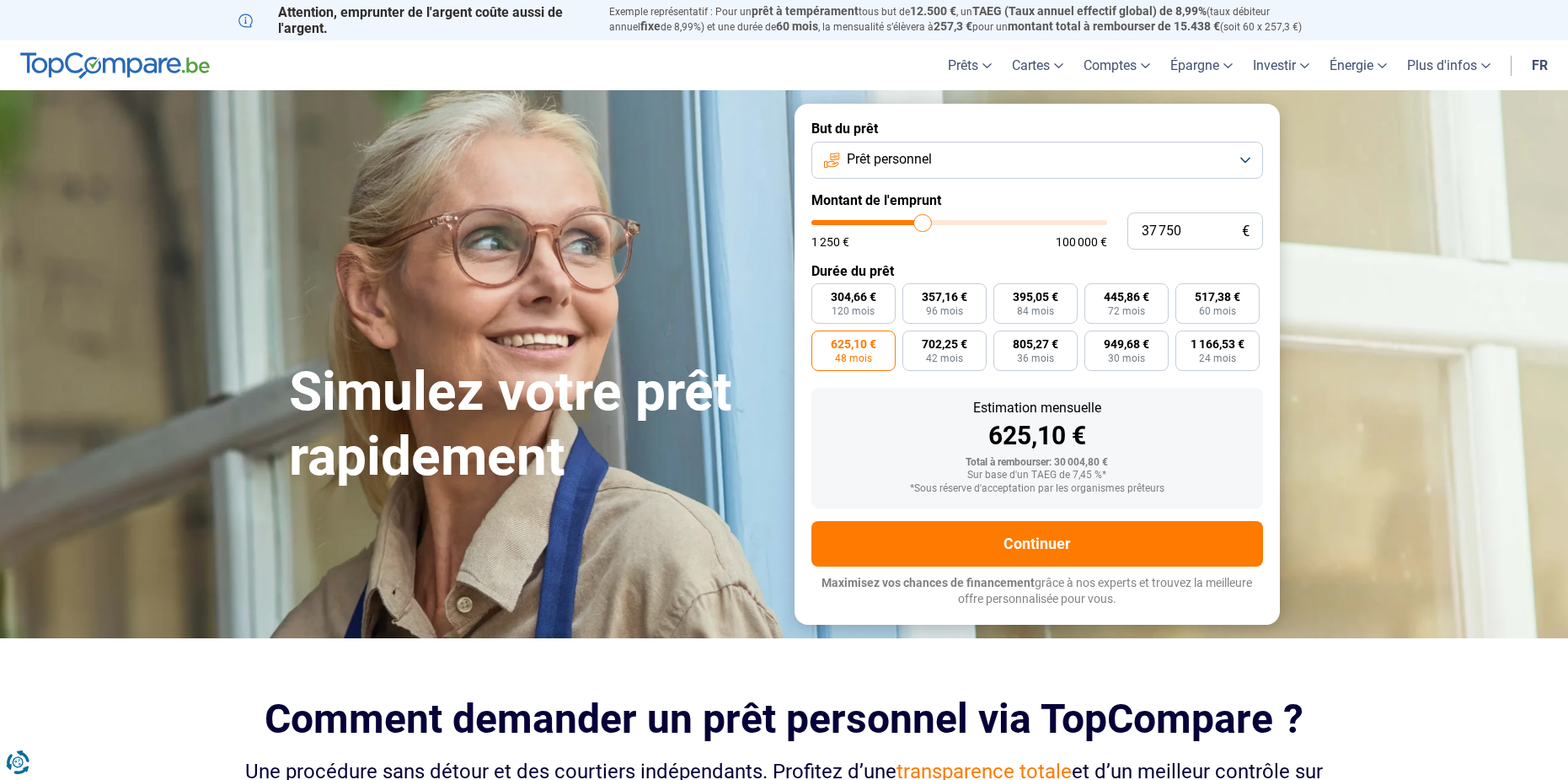
type input "36 500"
type input "36500"
type input "35 500"
type input "35500"
type input "34 250"
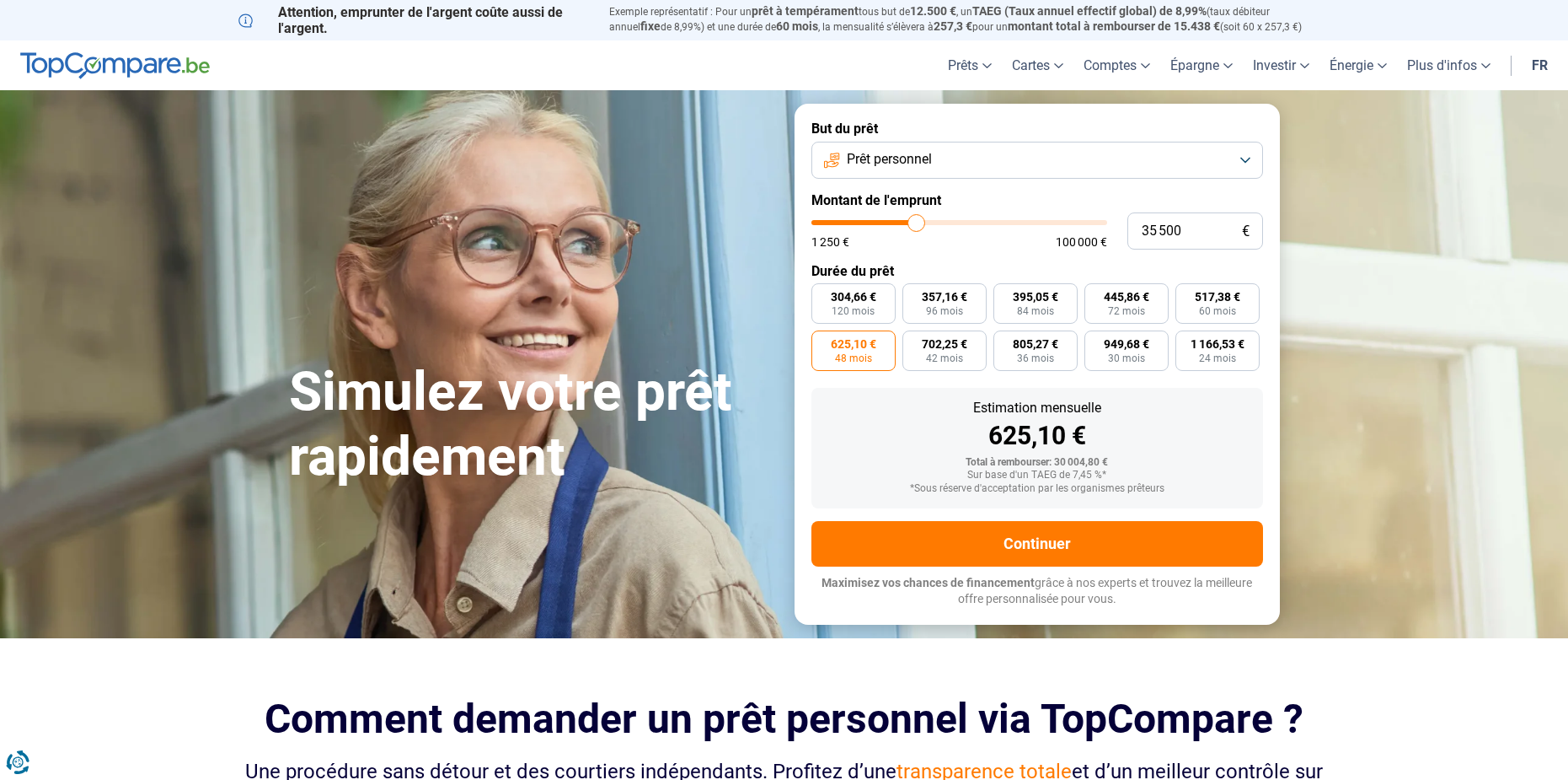
type input "34250"
type input "33 500"
type input "33500"
type input "32 250"
type input "32250"
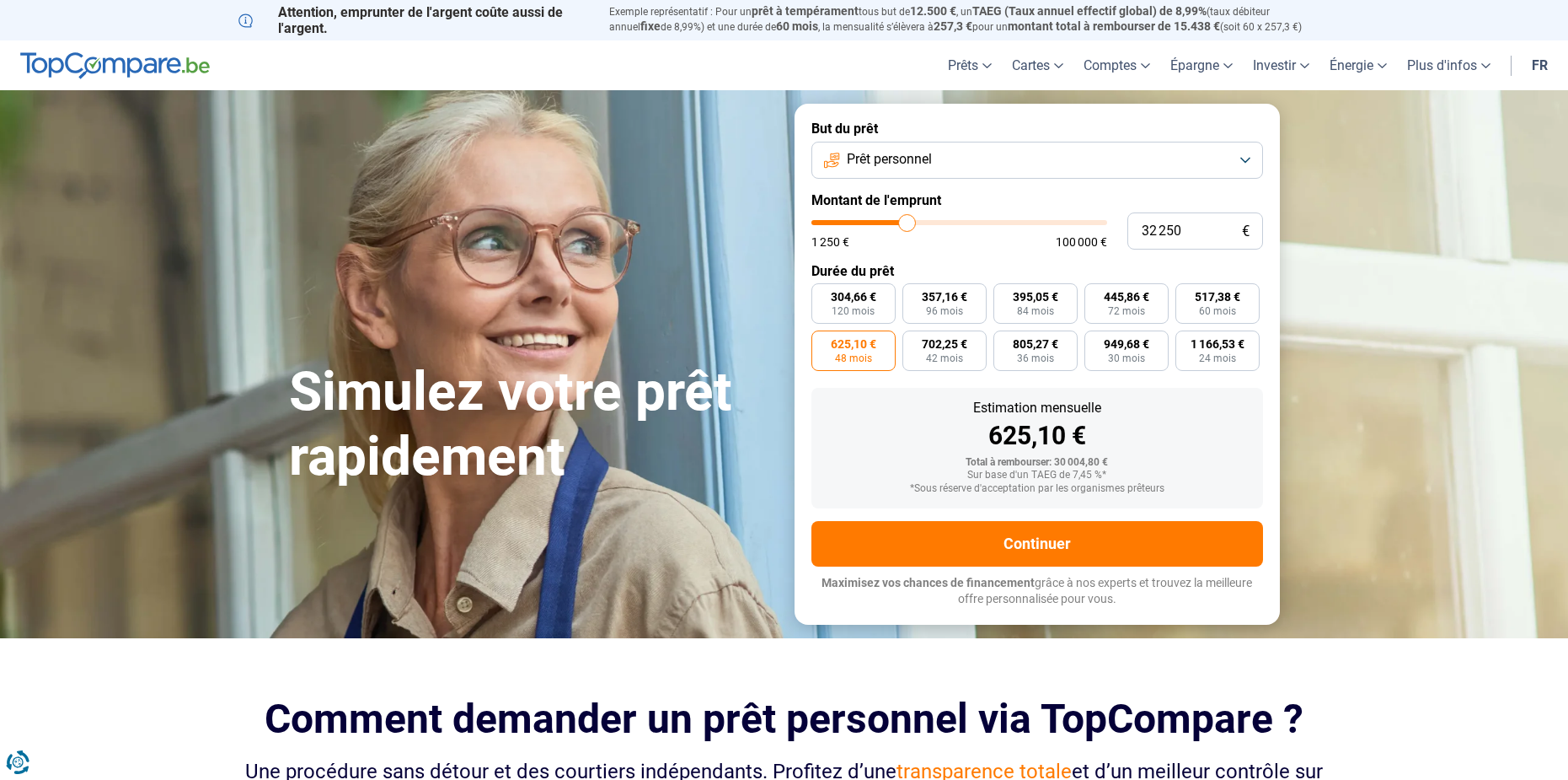
type input "31 250"
type input "31250"
type input "30 250"
type input "30250"
type input "29 250"
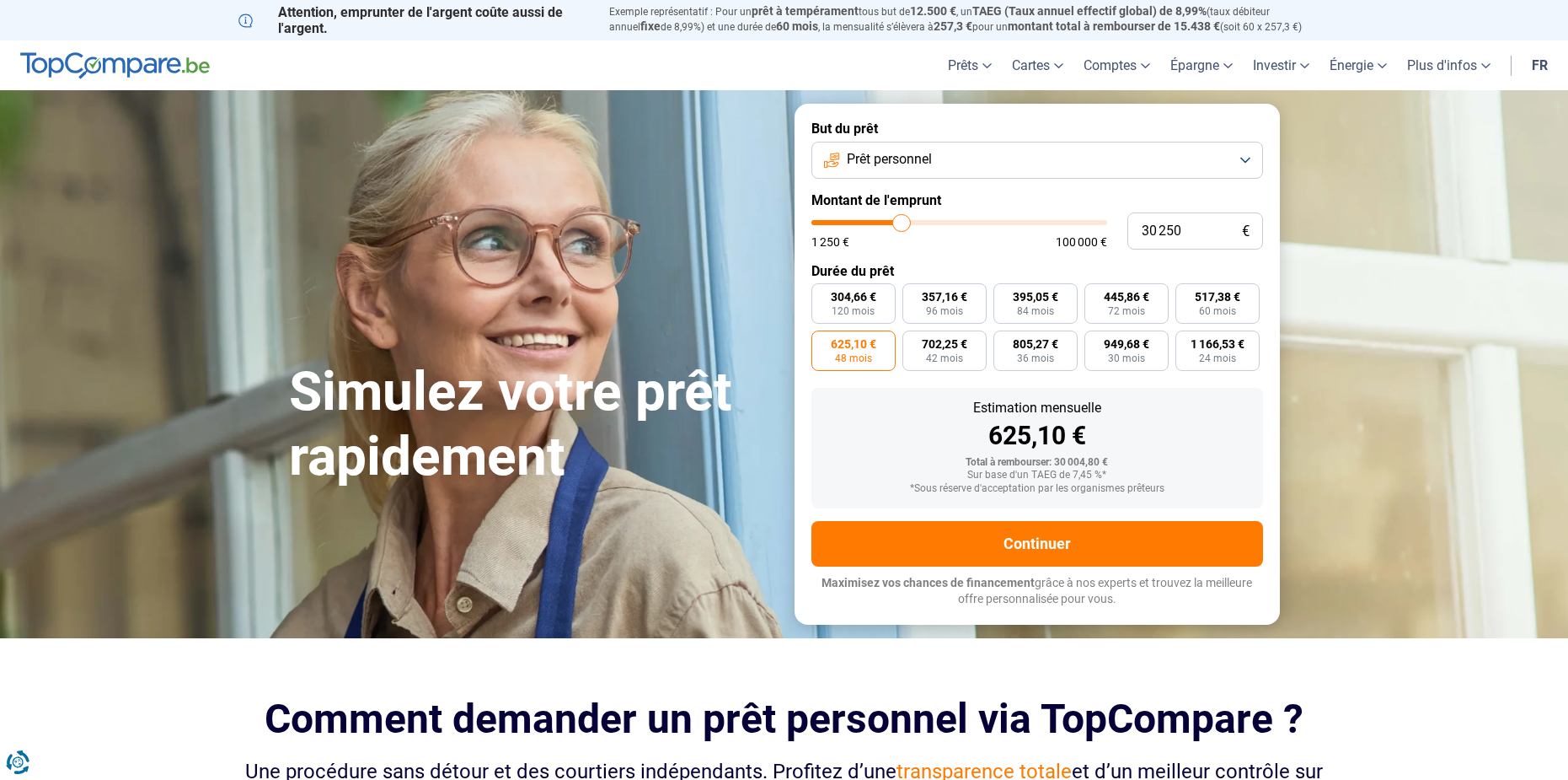
type input "29250"
type input "28 000"
type input "28000"
type input "27 250"
type input "27250"
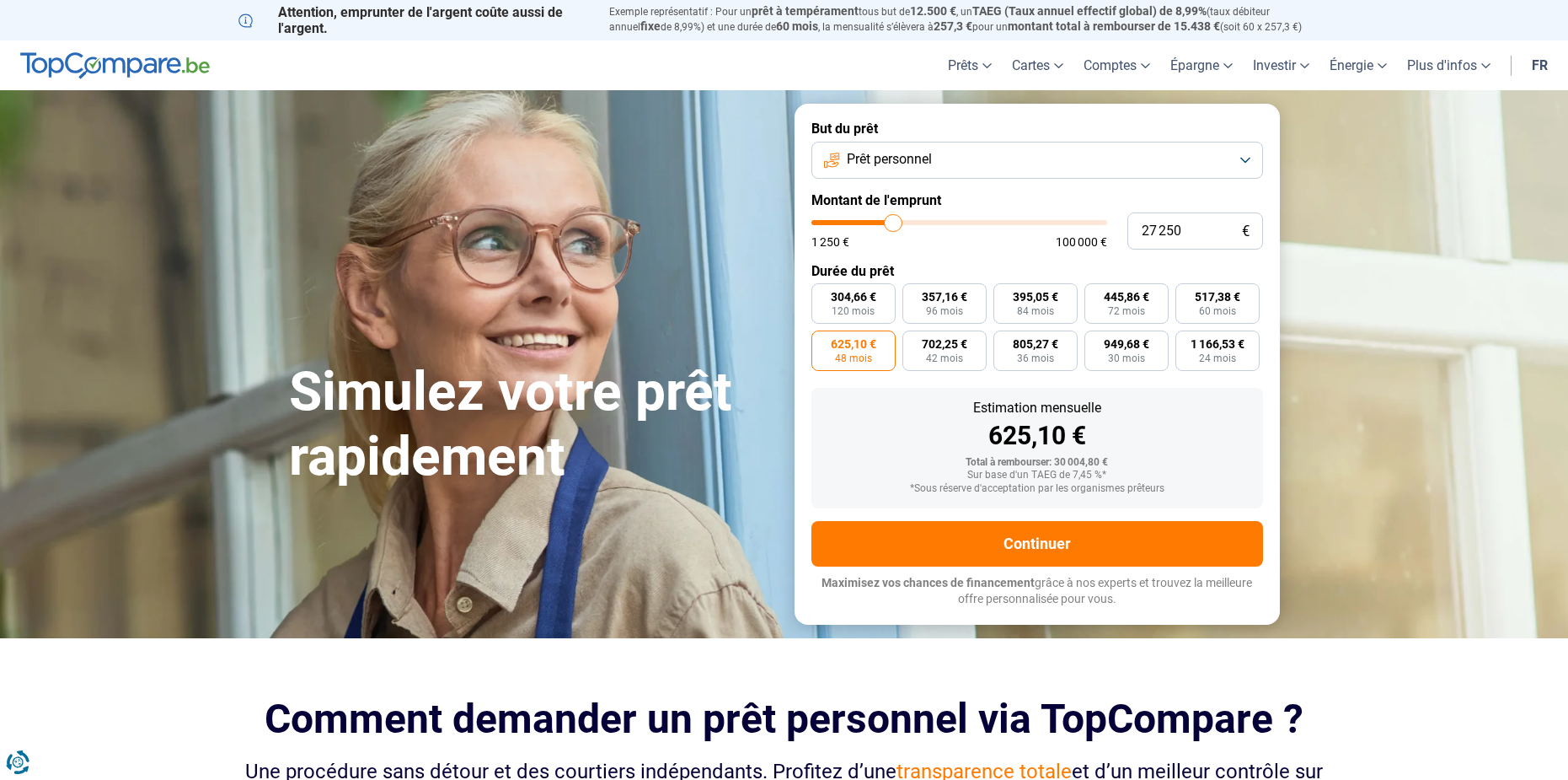
type input "26 000"
type input "26000"
type input "25 000"
type input "25000"
type input "23 750"
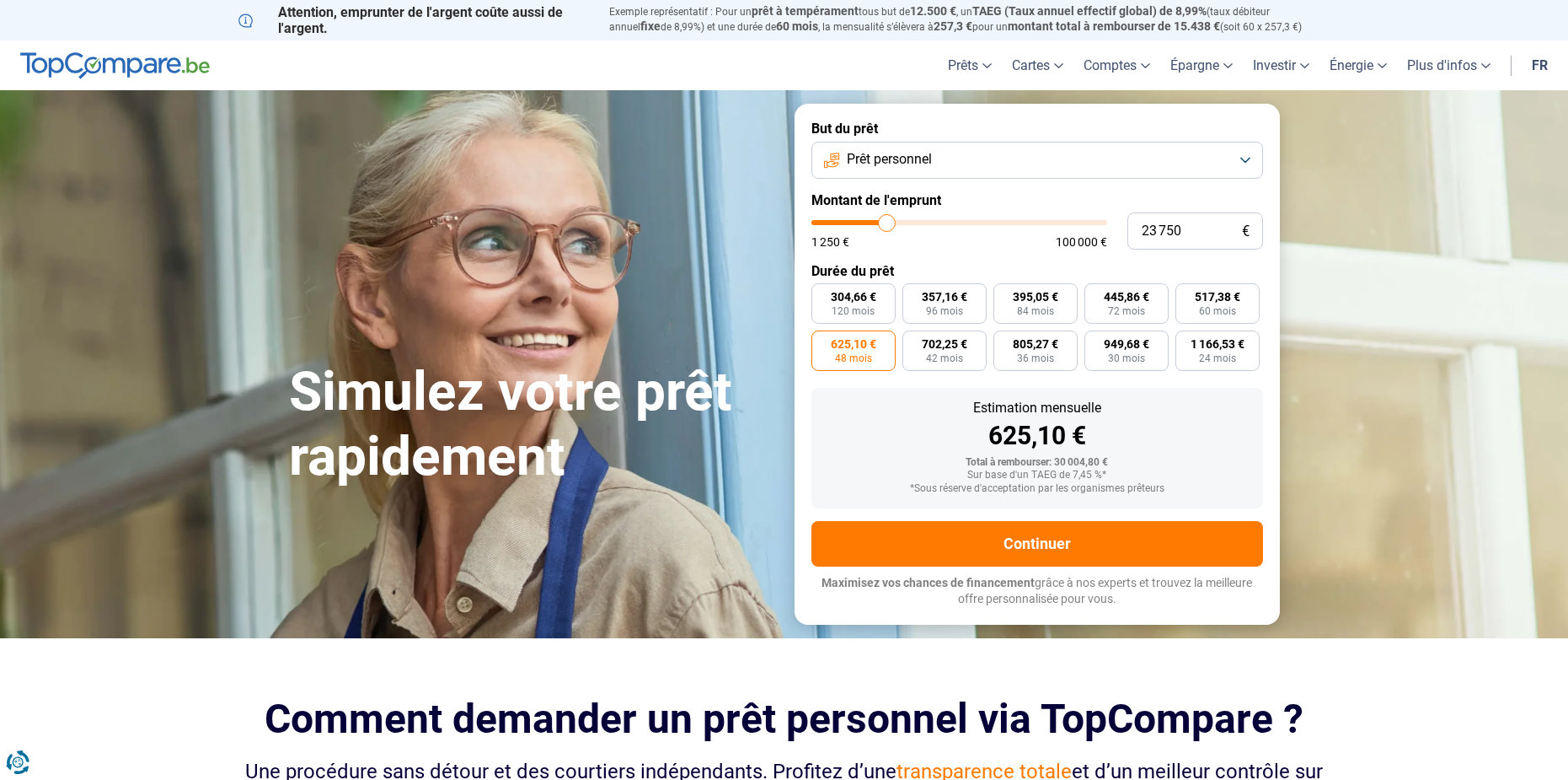
type input "23750"
type input "23 000"
type input "23000"
type input "21 750"
type input "21750"
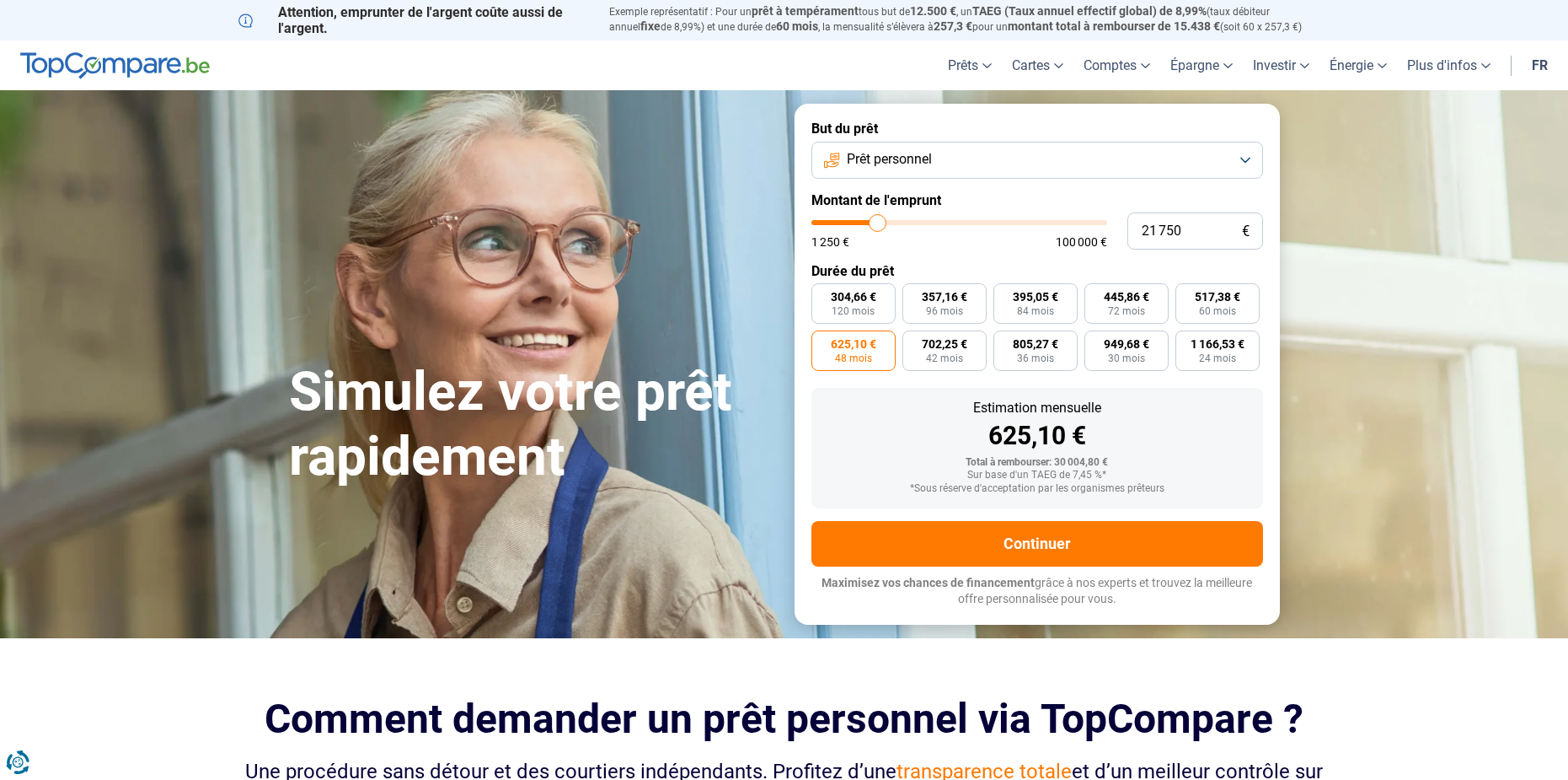
type input "22 750"
type input "22750"
type input "23 750"
type input "23750"
type input "24 750"
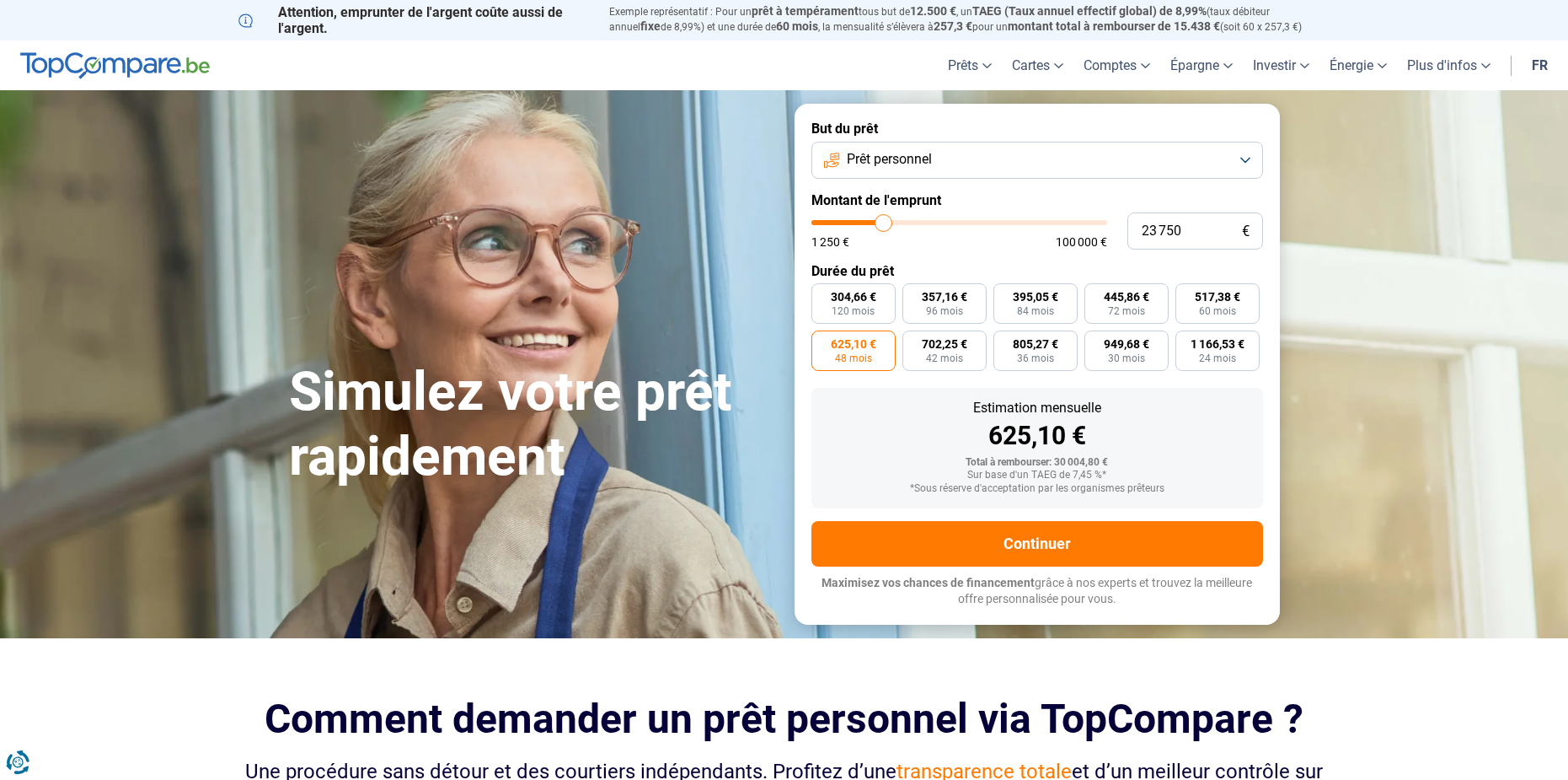
type input "24750"
type input "26 000"
type input "26000"
type input "26 750"
type input "26750"
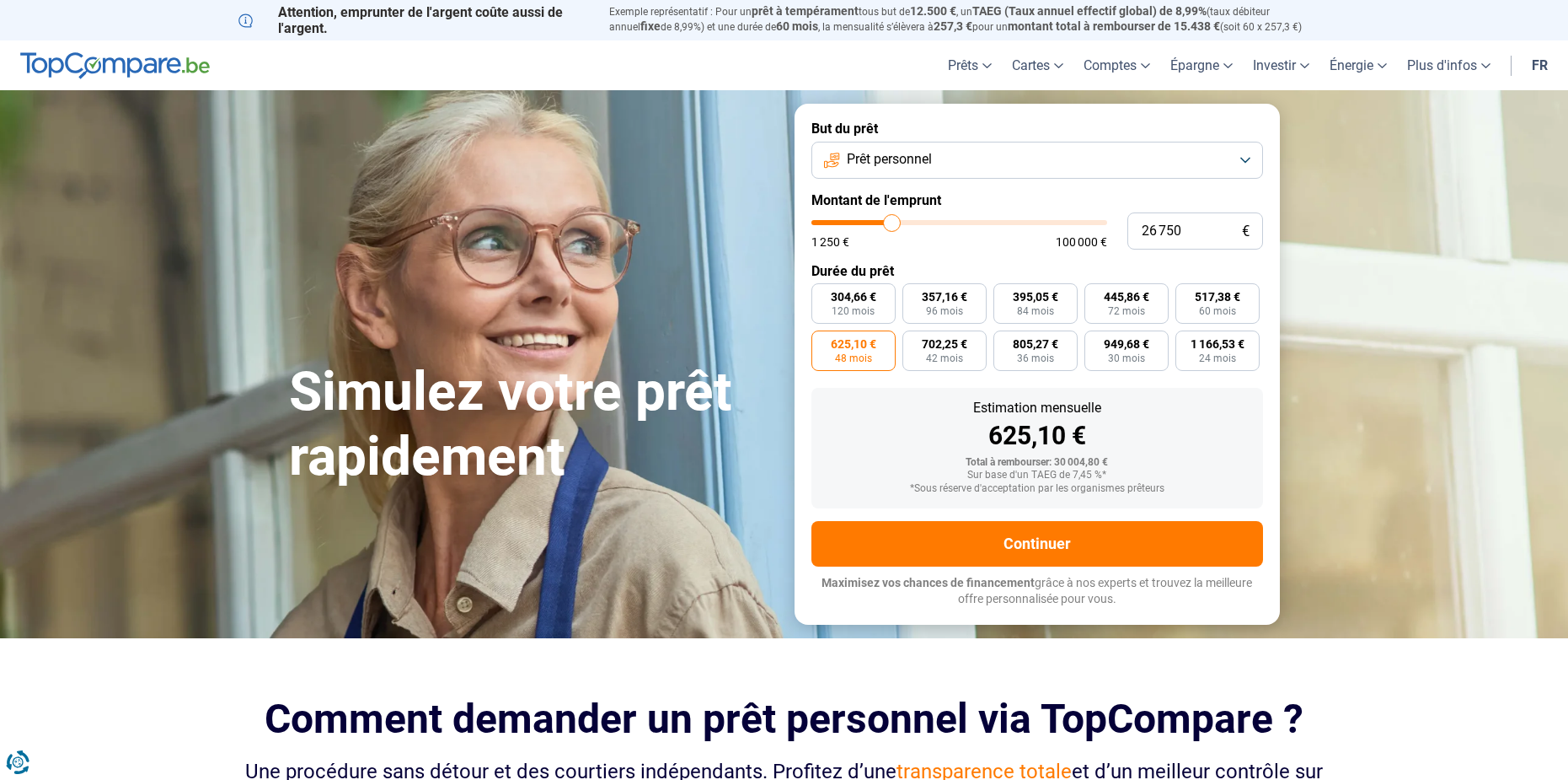
type input "26 000"
type input "26000"
type input "25 000"
drag, startPoint x: 896, startPoint y: 222, endPoint x: 887, endPoint y: 225, distance: 9.5
type input "25000"
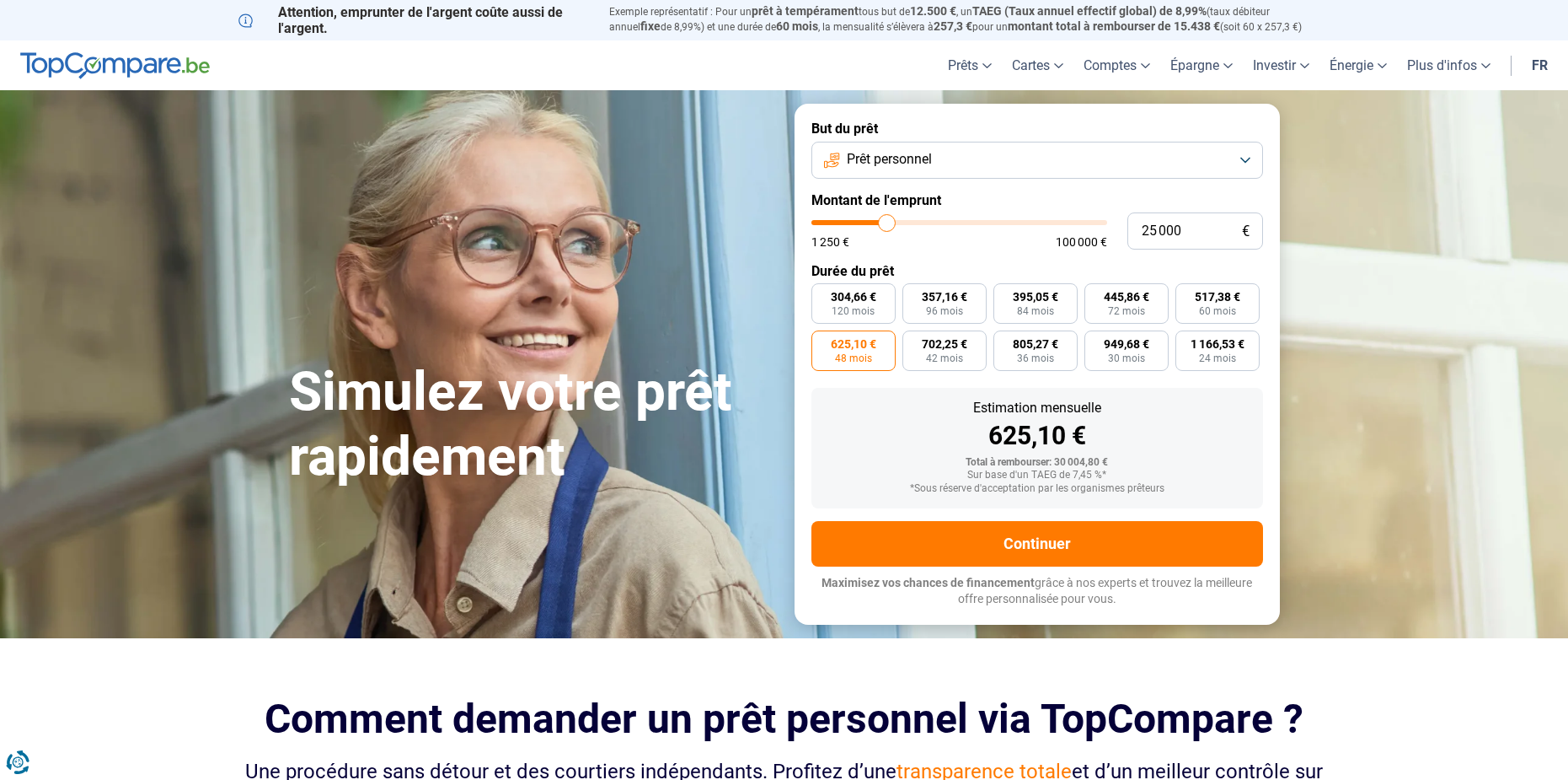
click at [887, 225] on input "range" at bounding box center [960, 223] width 296 height 5
radio input "false"
radio input "true"
click at [1111, 164] on button "Prêt personnel" at bounding box center [1037, 159] width 452 height 37
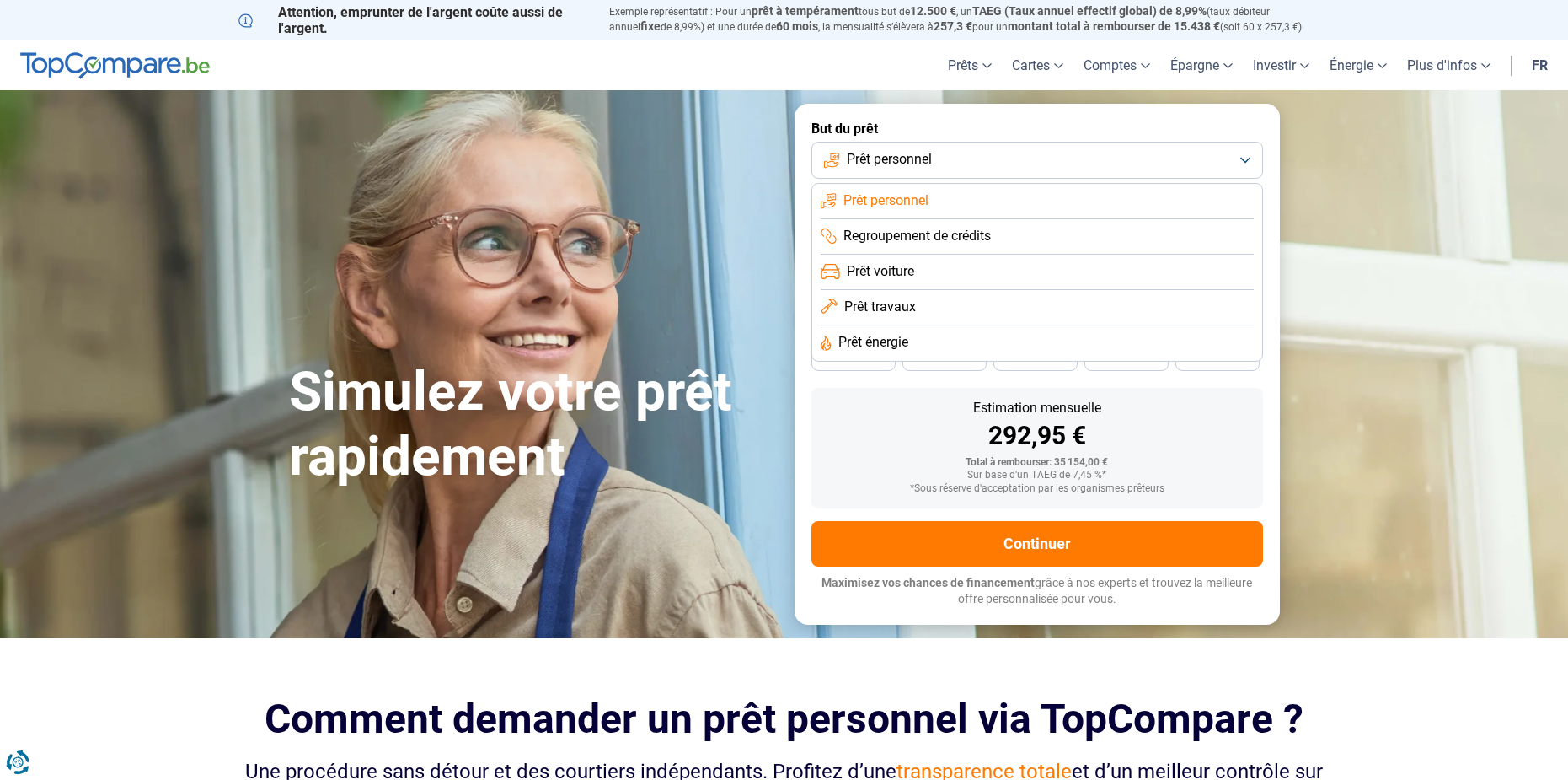
click at [893, 278] on span "Prêt voiture" at bounding box center [880, 272] width 67 height 19
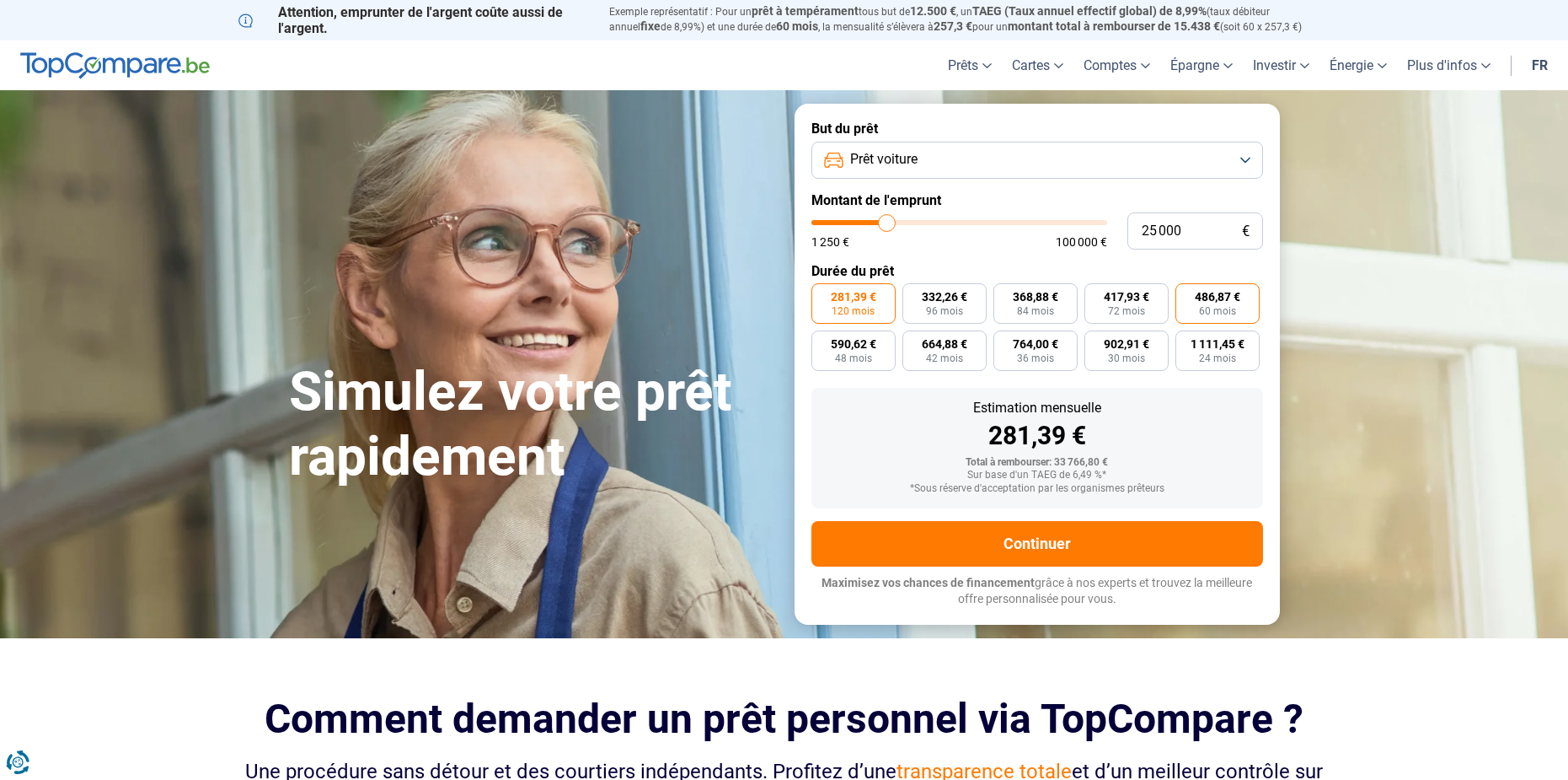
click at [1229, 313] on span "60 mois" at bounding box center [1217, 311] width 37 height 10
click at [1187, 294] on input "486,87 € 60 mois" at bounding box center [1181, 288] width 11 height 11
radio input "true"
drag, startPoint x: 1374, startPoint y: 133, endPoint x: 1388, endPoint y: 104, distance: 32.2
click at [1376, 128] on section "Simulez votre prêt rapidement Simulez votre prêt rapidement But du prêt Prêt vo…" at bounding box center [784, 363] width 1568 height 547
